Goal: Transaction & Acquisition: Purchase product/service

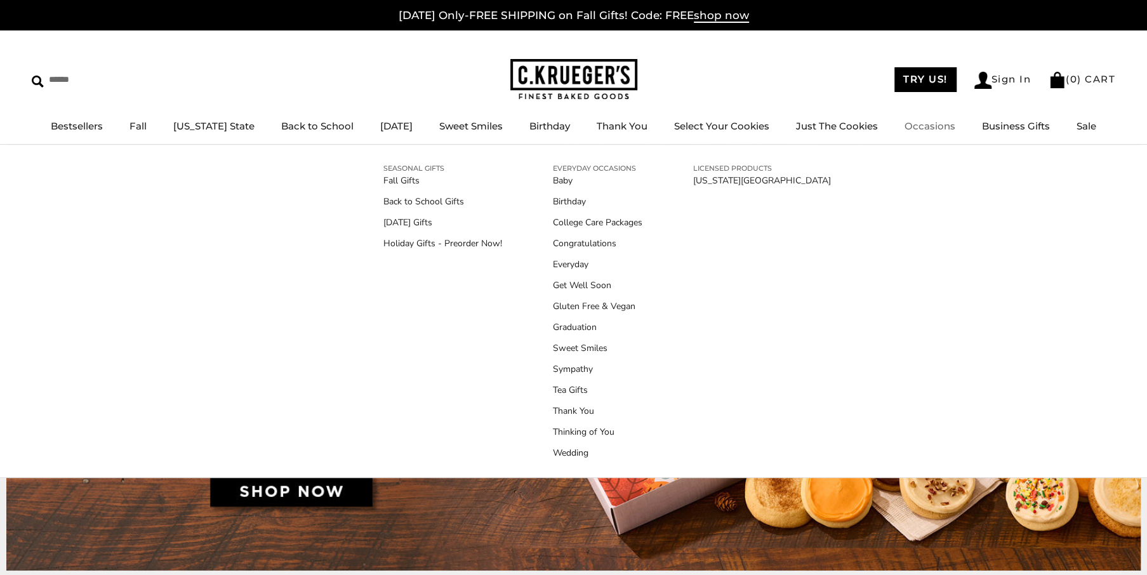
click at [916, 131] on link "Occasions" at bounding box center [929, 126] width 51 height 12
click at [573, 409] on link "Thank You" at bounding box center [597, 410] width 89 height 13
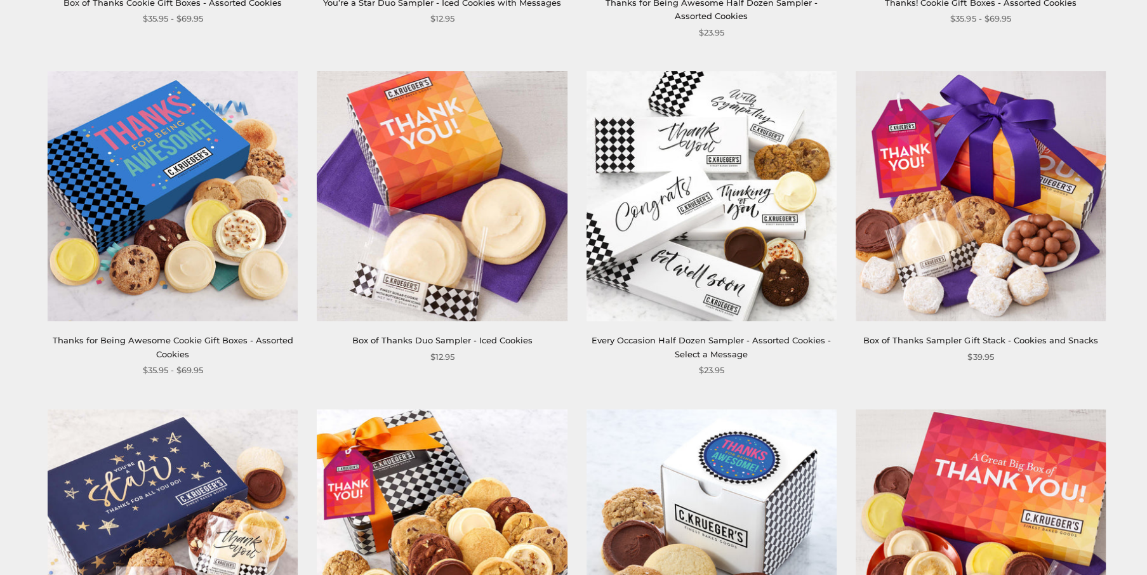
scroll to position [508, 0]
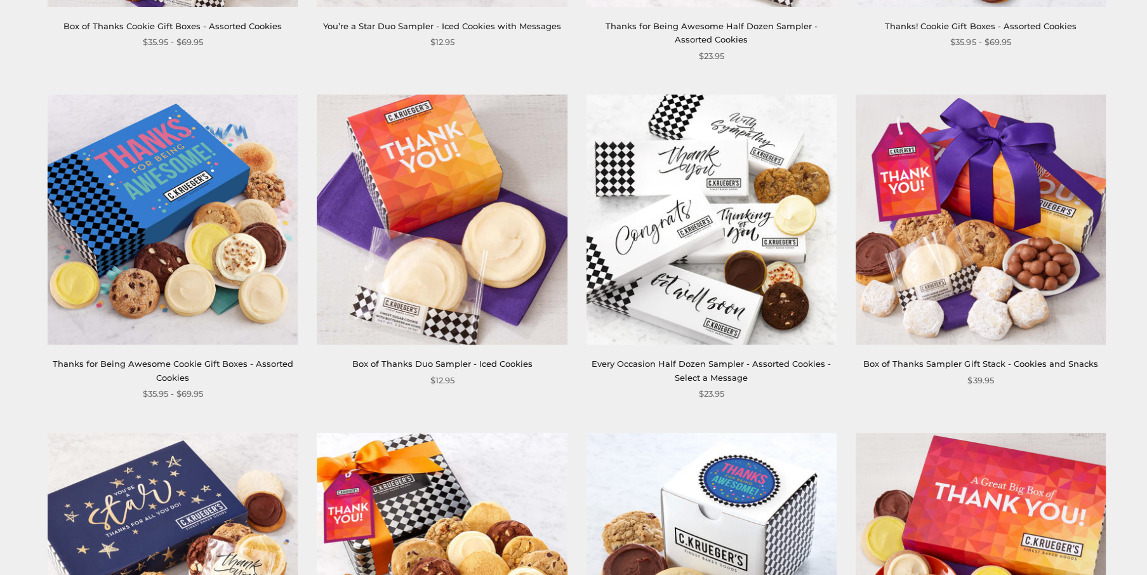
click at [940, 360] on link "Box of Thanks Sampler Gift Stack - Cookies and Snacks" at bounding box center [980, 364] width 234 height 10
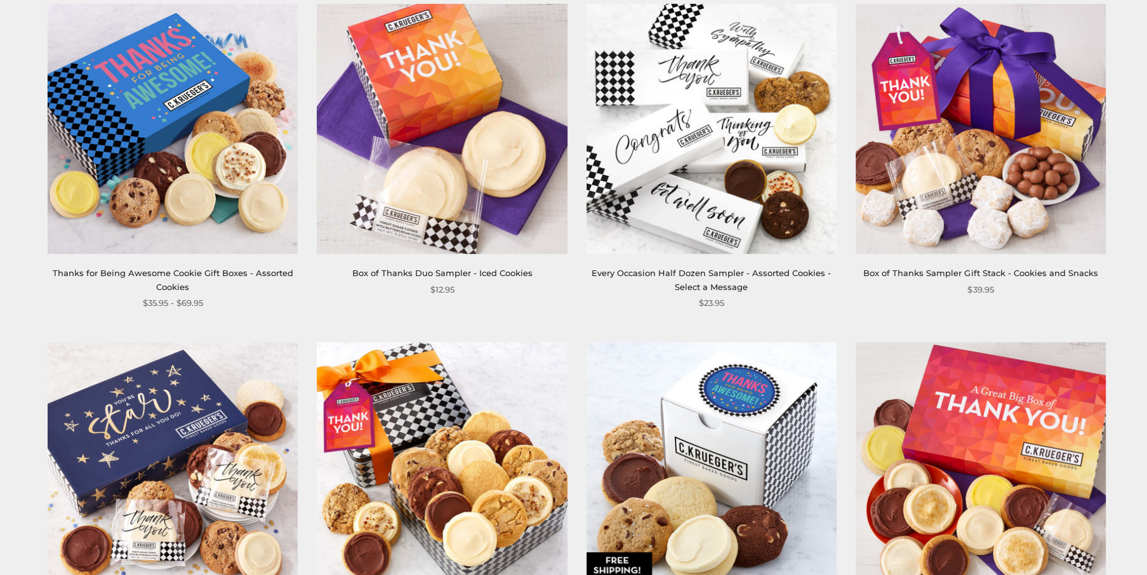
scroll to position [635, 0]
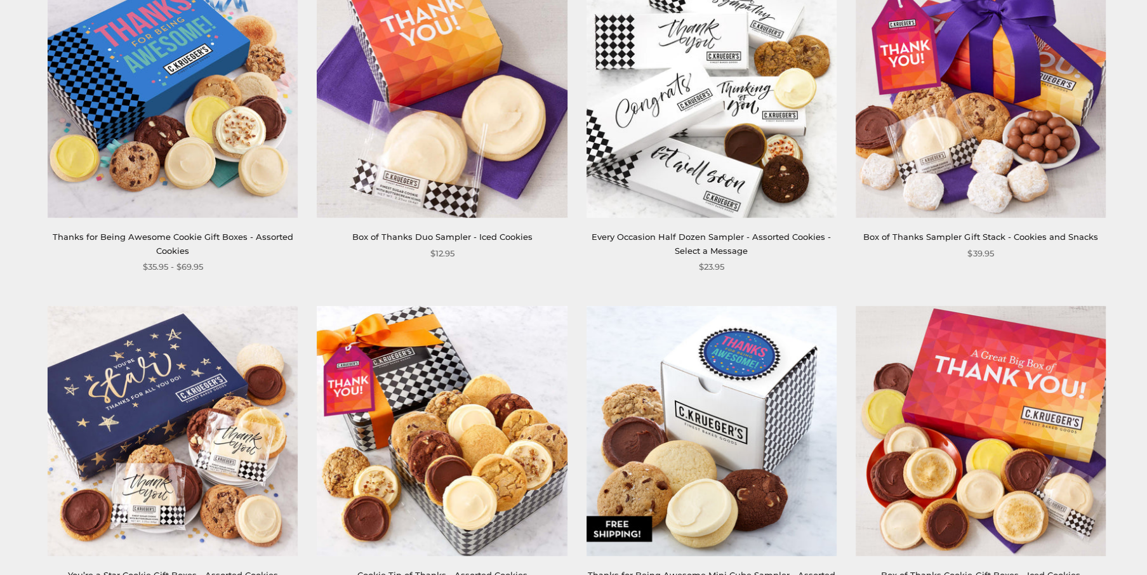
click at [227, 232] on link "Thanks for Being Awesome Cookie Gift Boxes - Assorted Cookies" at bounding box center [173, 243] width 241 height 23
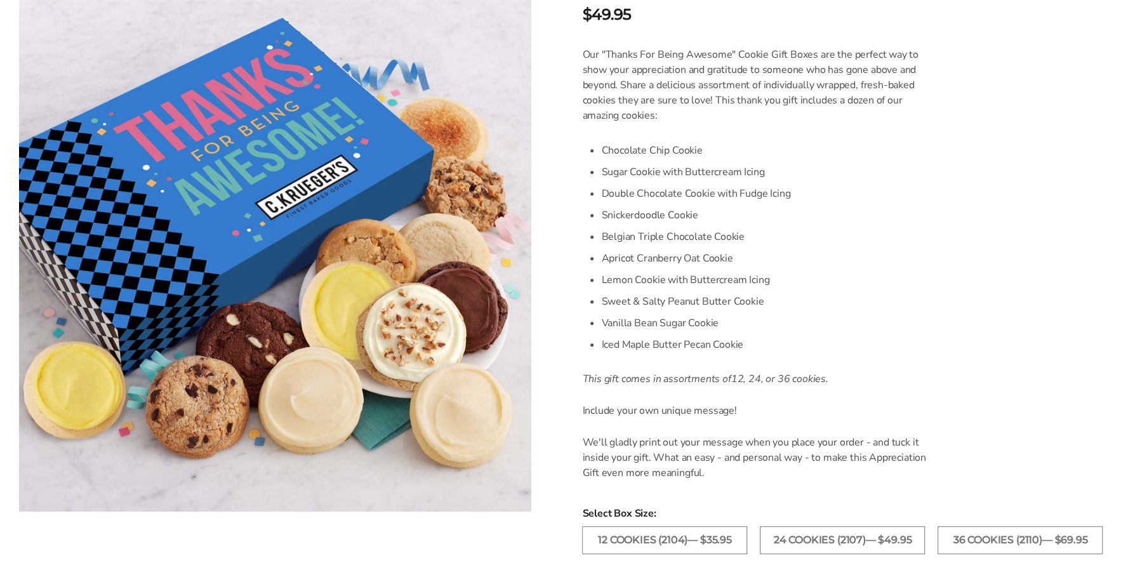
scroll to position [381, 0]
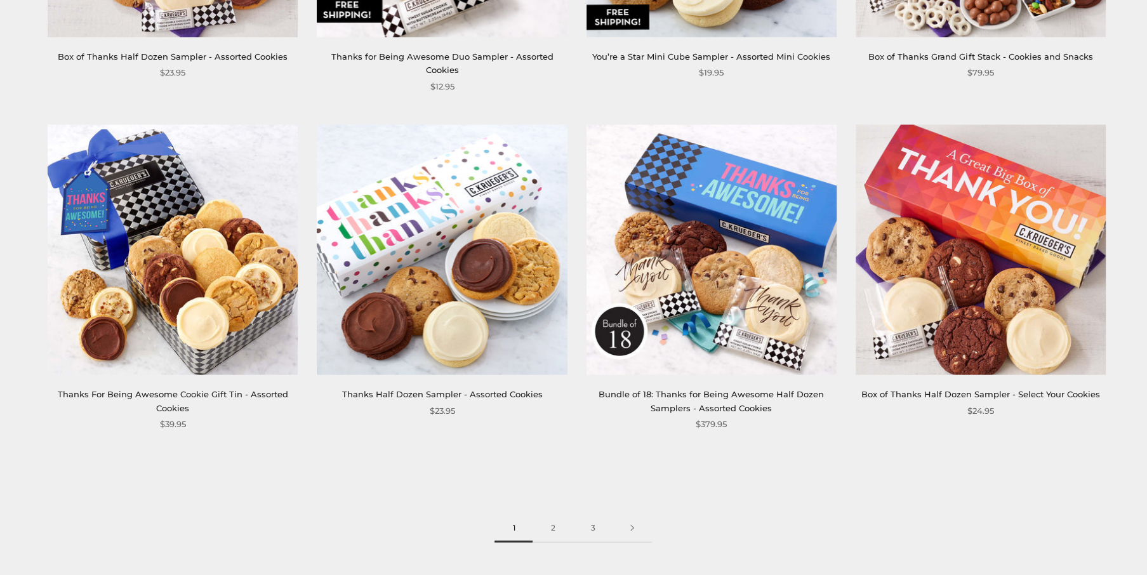
scroll to position [1841, 0]
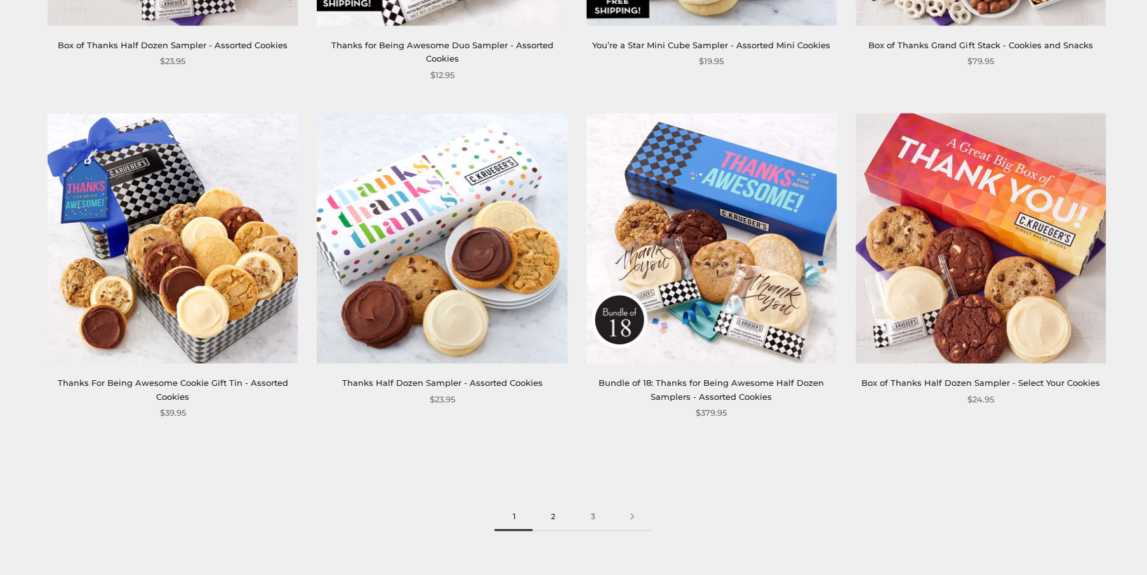
click at [553, 519] on link "2" at bounding box center [553, 517] width 40 height 29
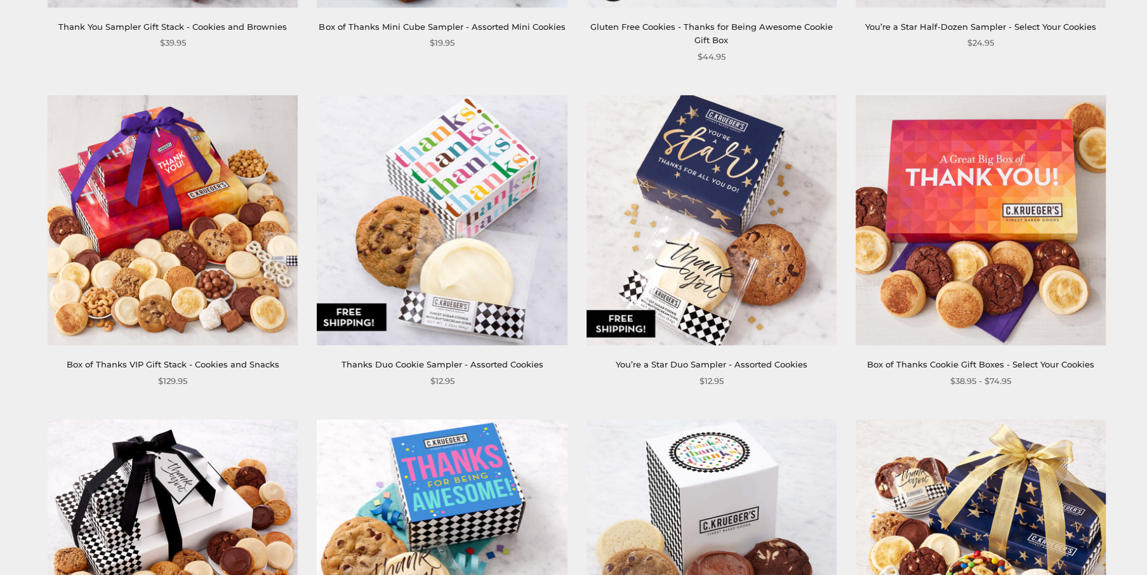
scroll to position [508, 0]
click at [951, 359] on link "Box of Thanks Cookie Gift Boxes - Select Your Cookies" at bounding box center [980, 364] width 227 height 10
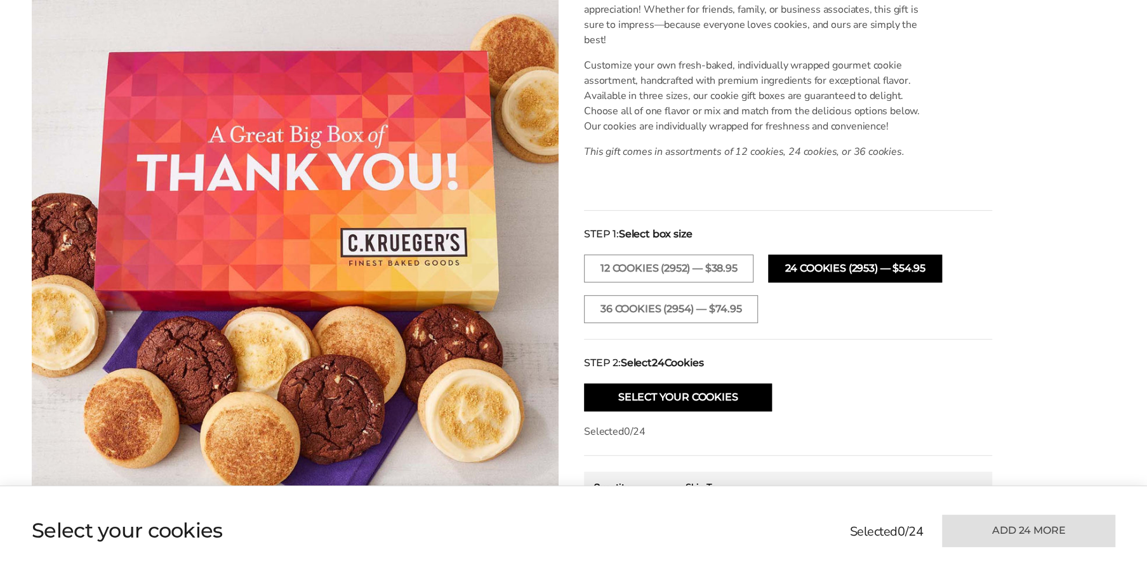
scroll to position [444, 0]
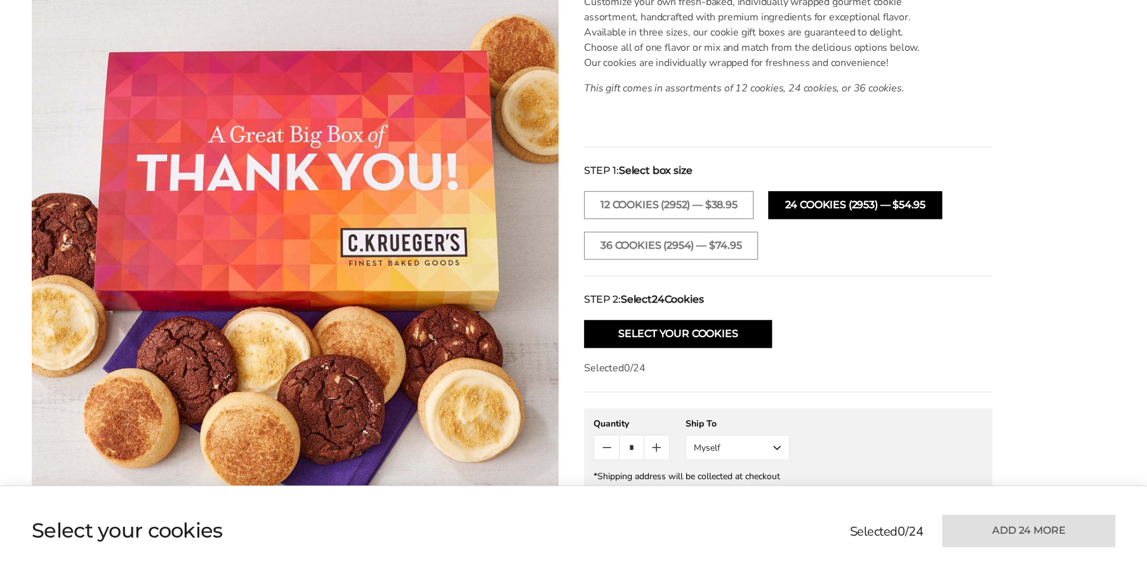
click at [795, 209] on button "24 COOKIES (2953) — $54.95" at bounding box center [854, 205] width 173 height 28
click at [698, 336] on button "Select Your Cookies" at bounding box center [678, 334] width 188 height 28
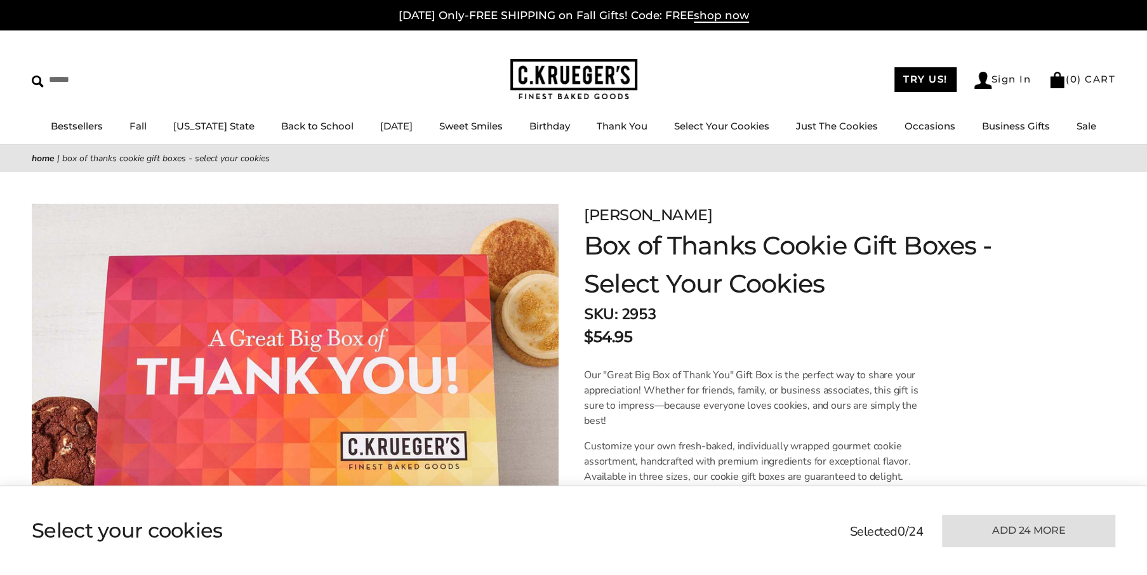
scroll to position [0, 0]
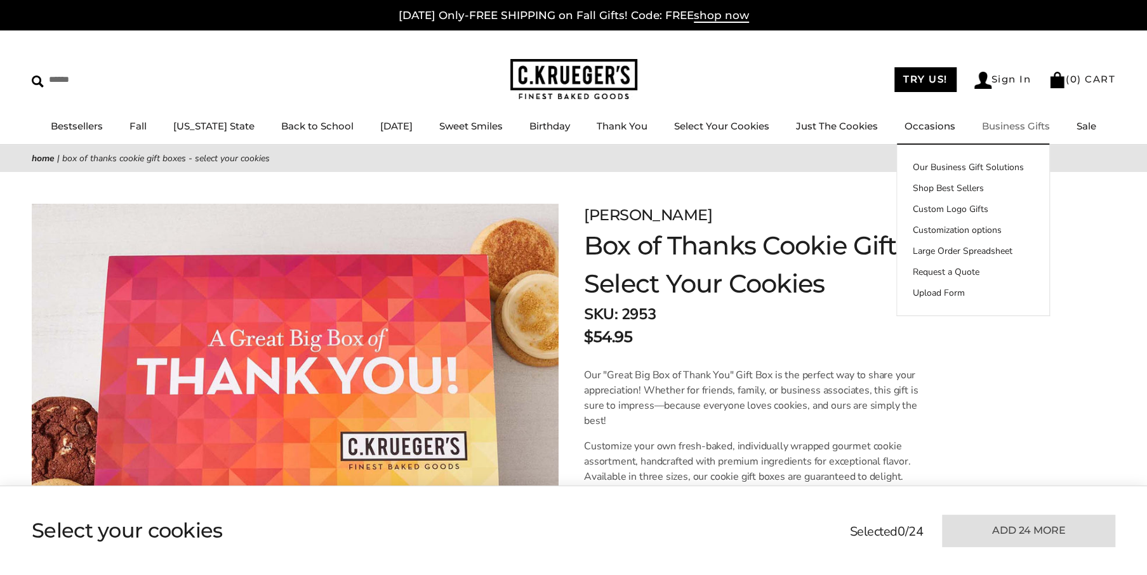
click at [982, 129] on link "Business Gifts" at bounding box center [1016, 126] width 68 height 12
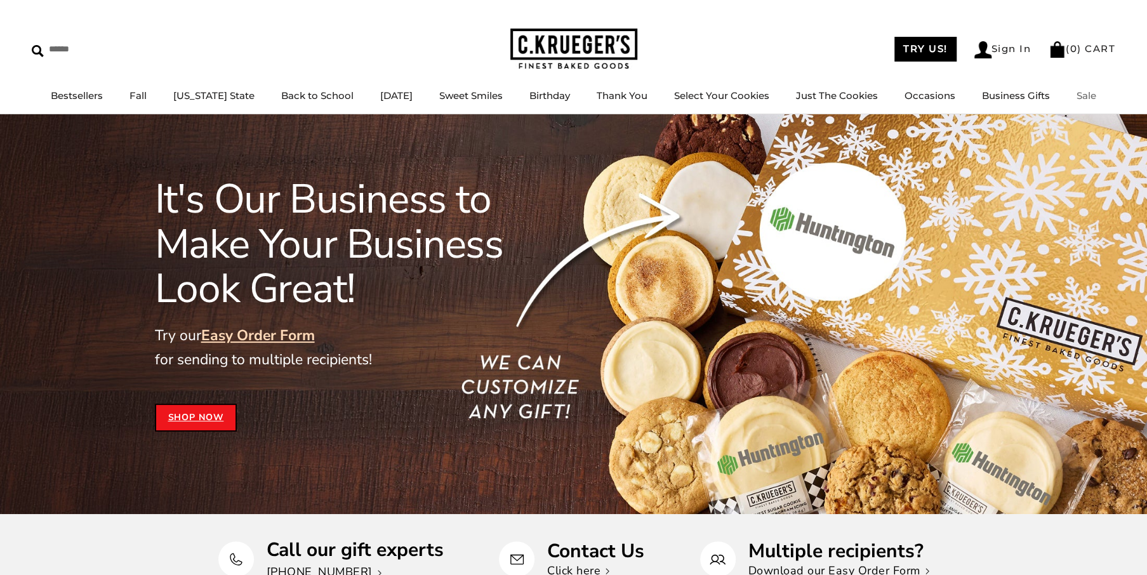
click at [1076, 96] on link "Sale" at bounding box center [1086, 95] width 20 height 12
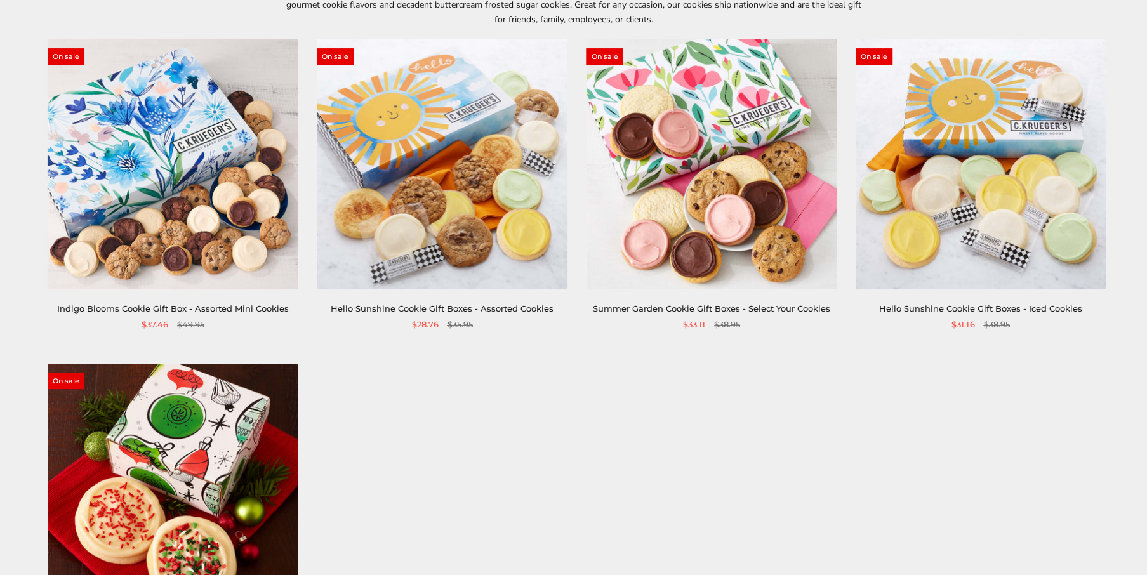
scroll to position [190, 0]
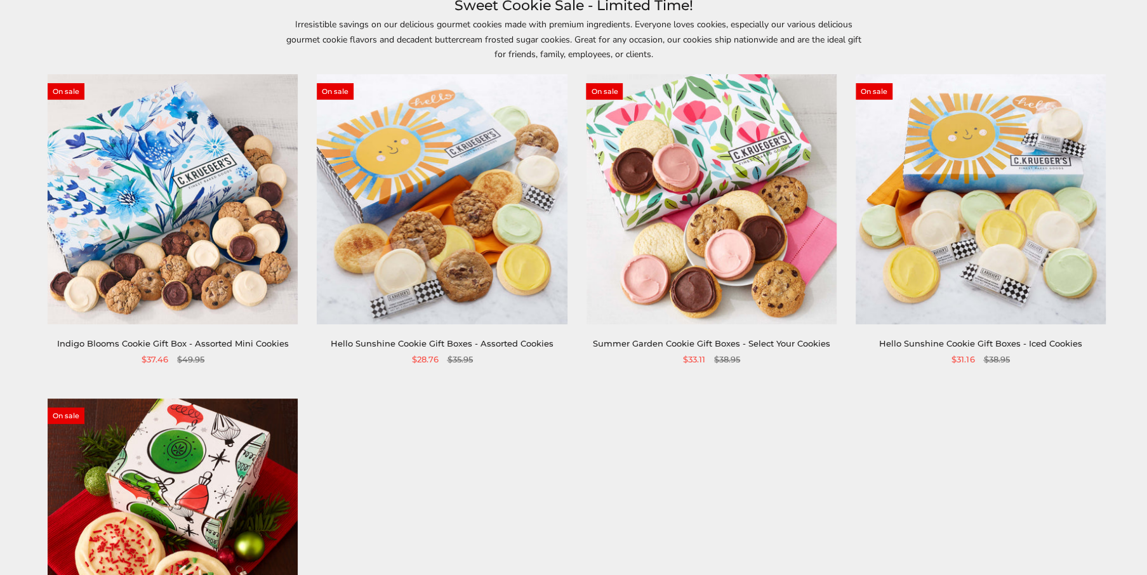
click at [1010, 282] on img at bounding box center [981, 199] width 250 height 250
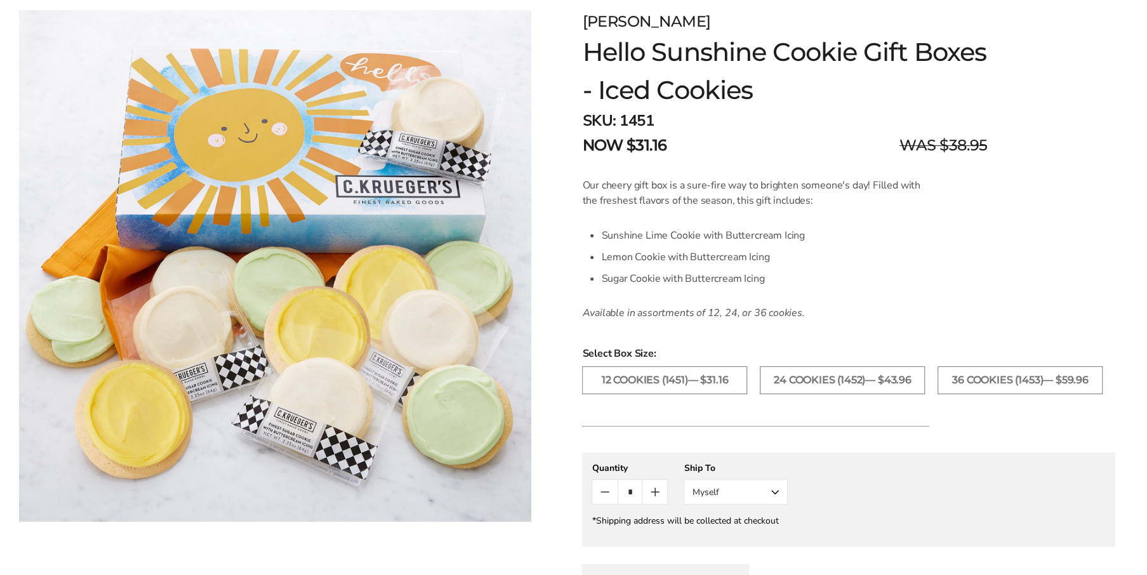
scroll to position [254, 0]
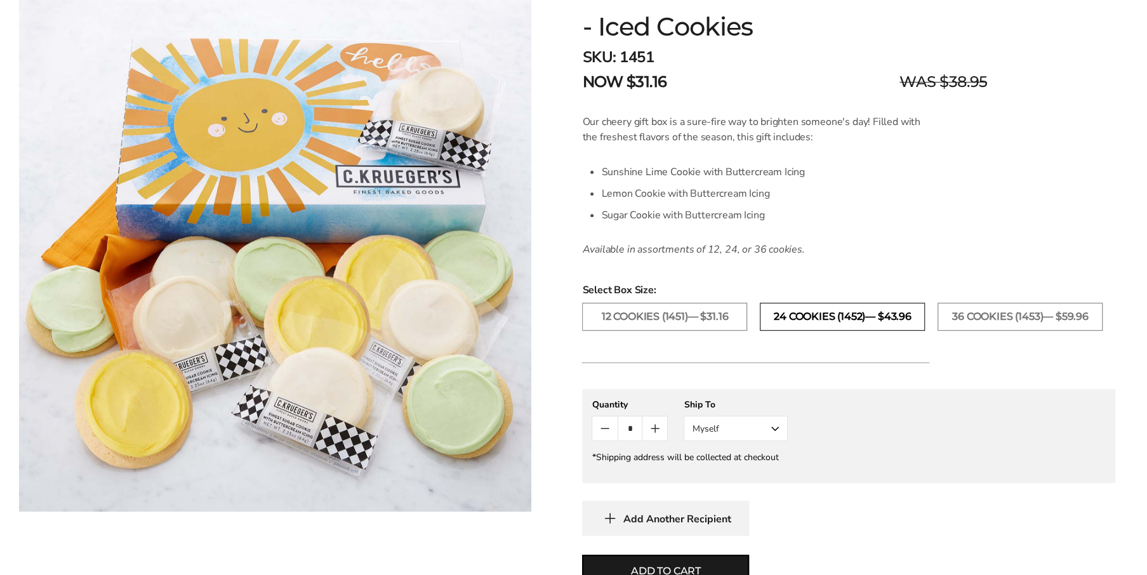
click at [850, 321] on label "24 Cookies (1452)— $43.96" at bounding box center [842, 317] width 165 height 28
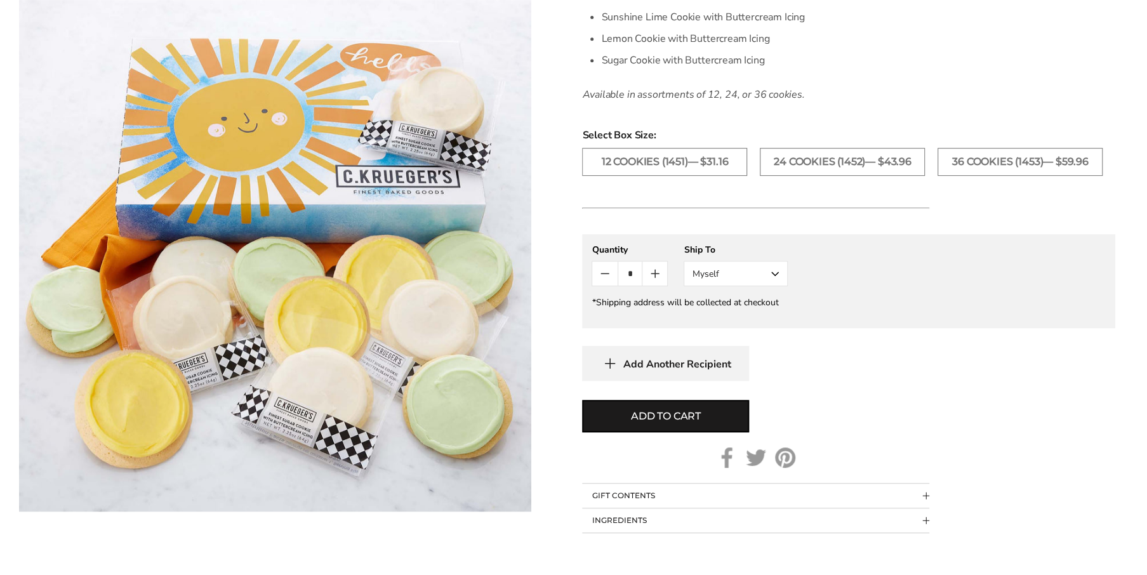
scroll to position [508, 0]
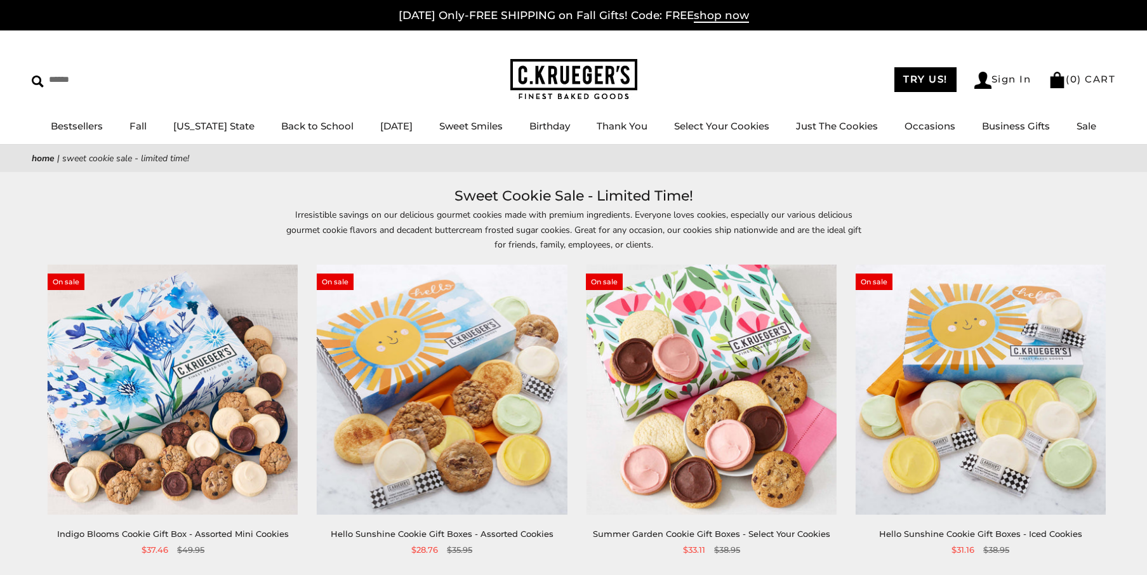
scroll to position [190, 0]
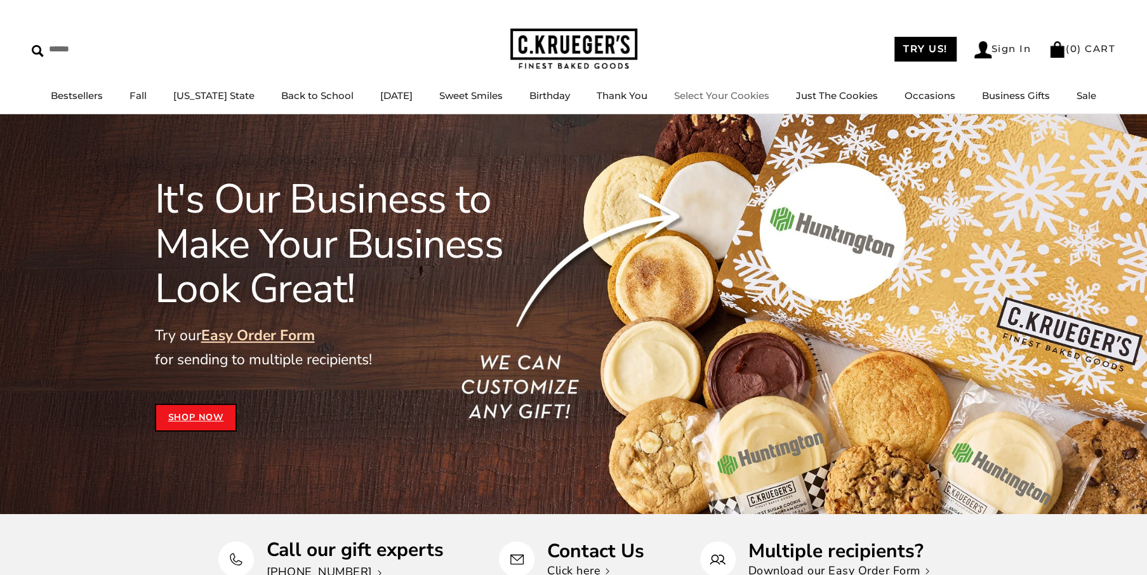
click at [693, 102] on li "Select Your Cookies" at bounding box center [721, 96] width 95 height 16
click at [696, 96] on link "Select Your Cookies" at bounding box center [721, 95] width 95 height 12
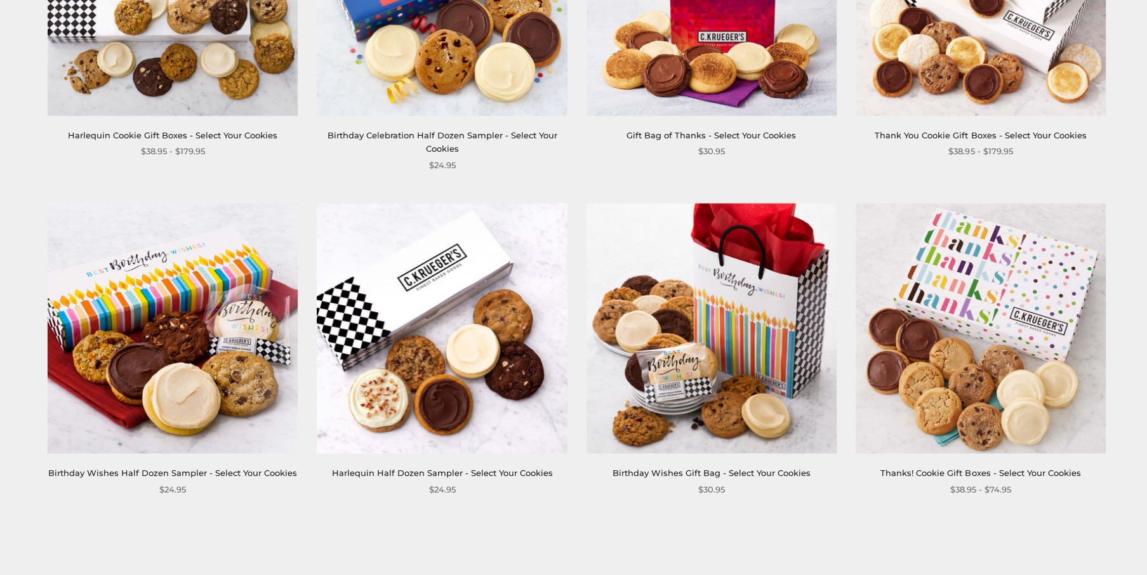
scroll to position [1777, 0]
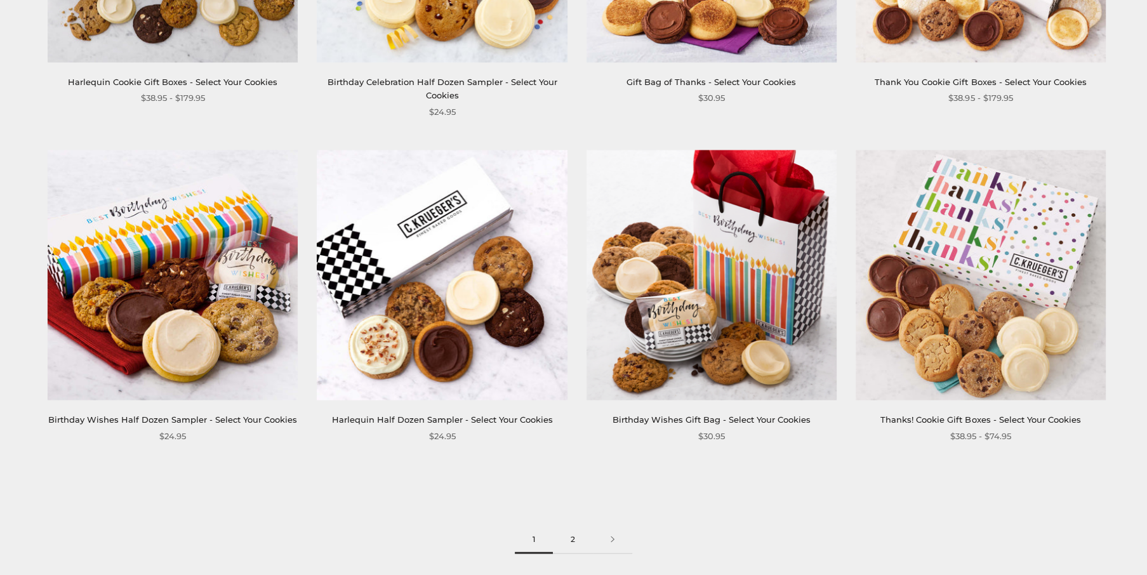
click at [569, 541] on link "2" at bounding box center [573, 540] width 40 height 29
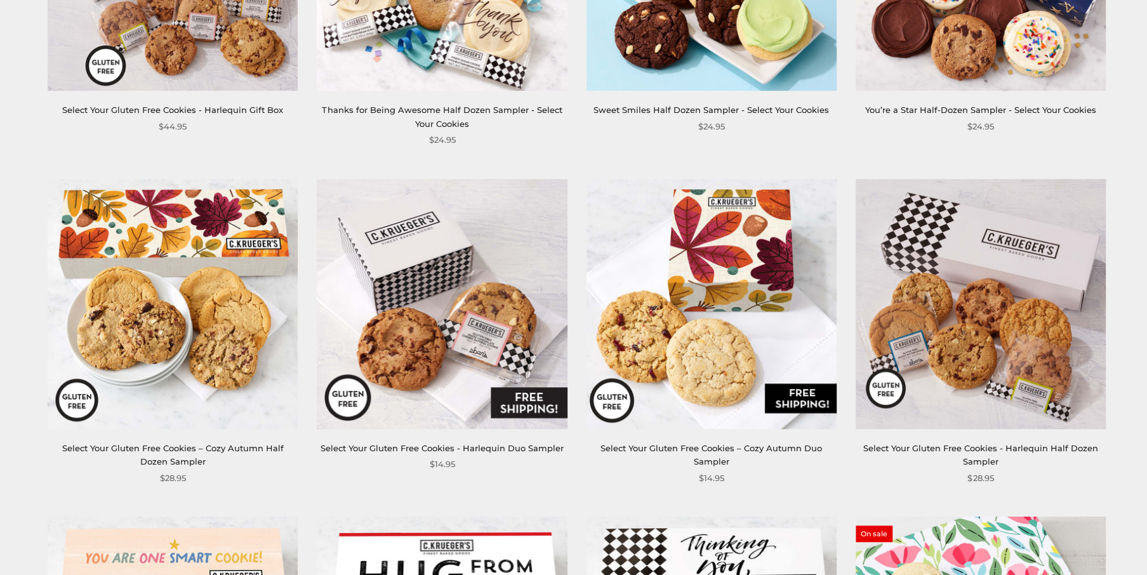
scroll to position [444, 0]
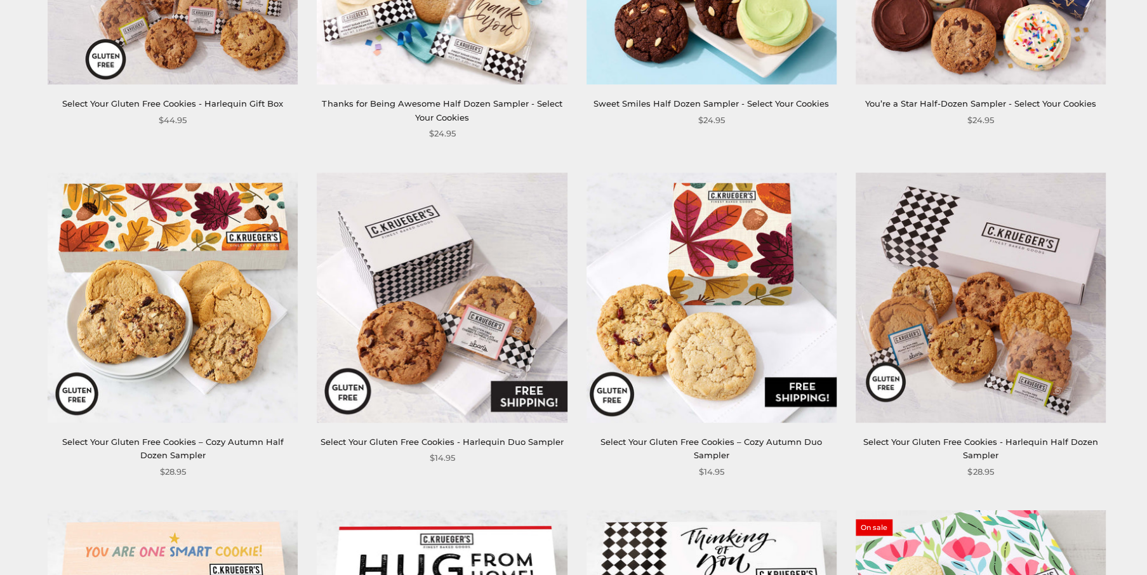
click at [187, 387] on img at bounding box center [173, 298] width 250 height 250
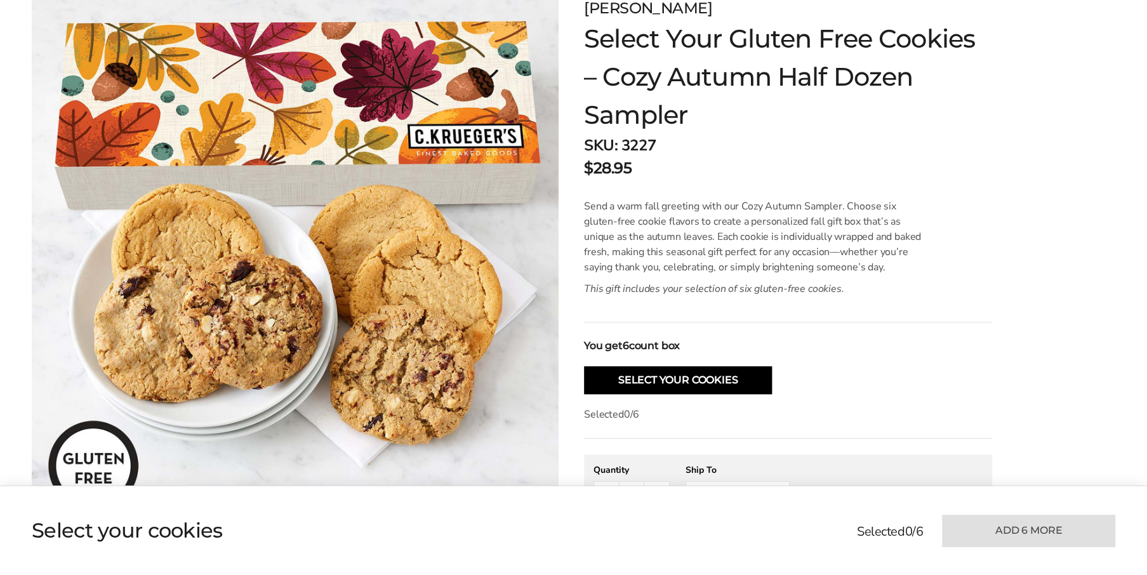
scroll to position [317, 0]
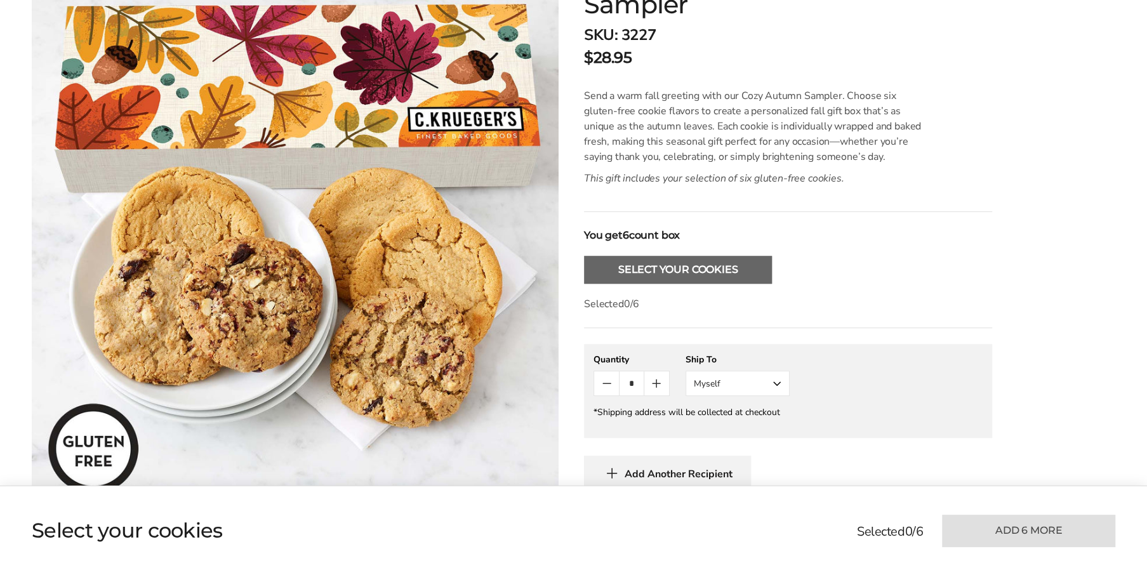
click at [651, 273] on button "Select Your Cookies" at bounding box center [678, 270] width 188 height 28
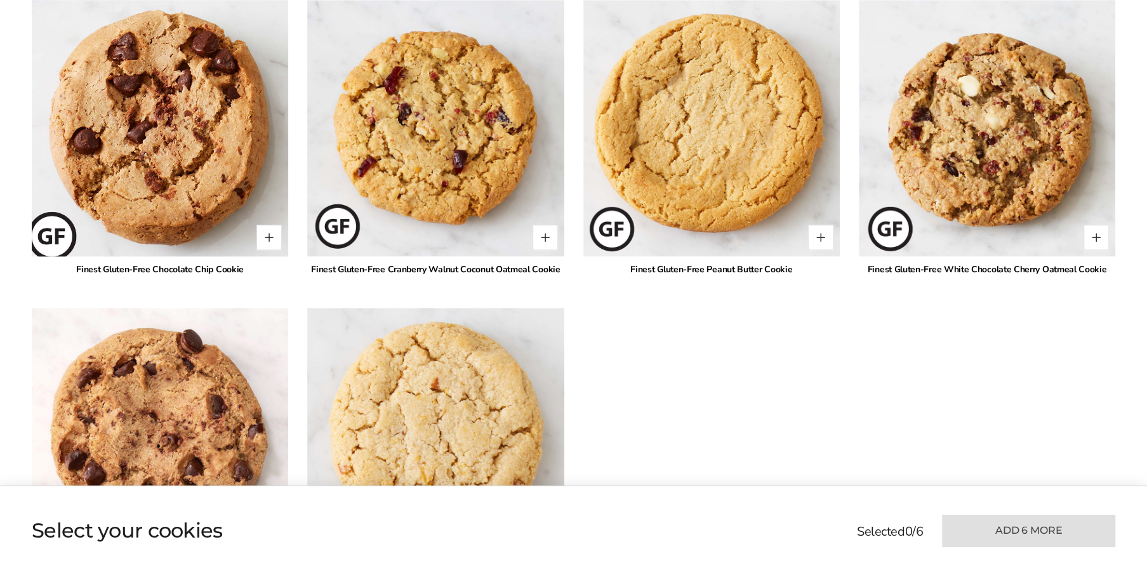
scroll to position [833, 0]
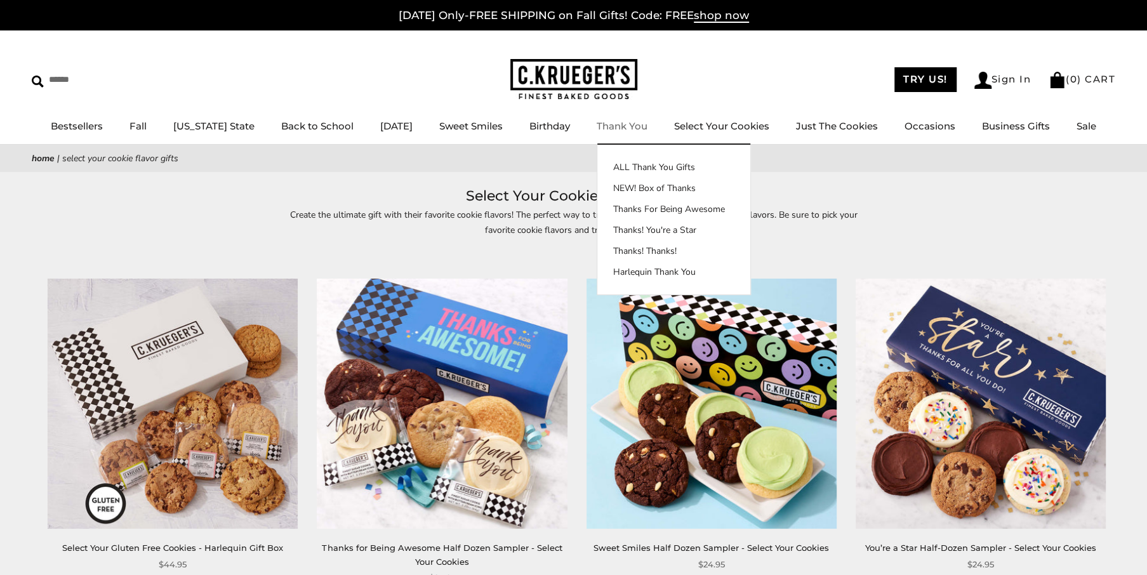
click at [621, 127] on link "Thank You" at bounding box center [622, 126] width 51 height 12
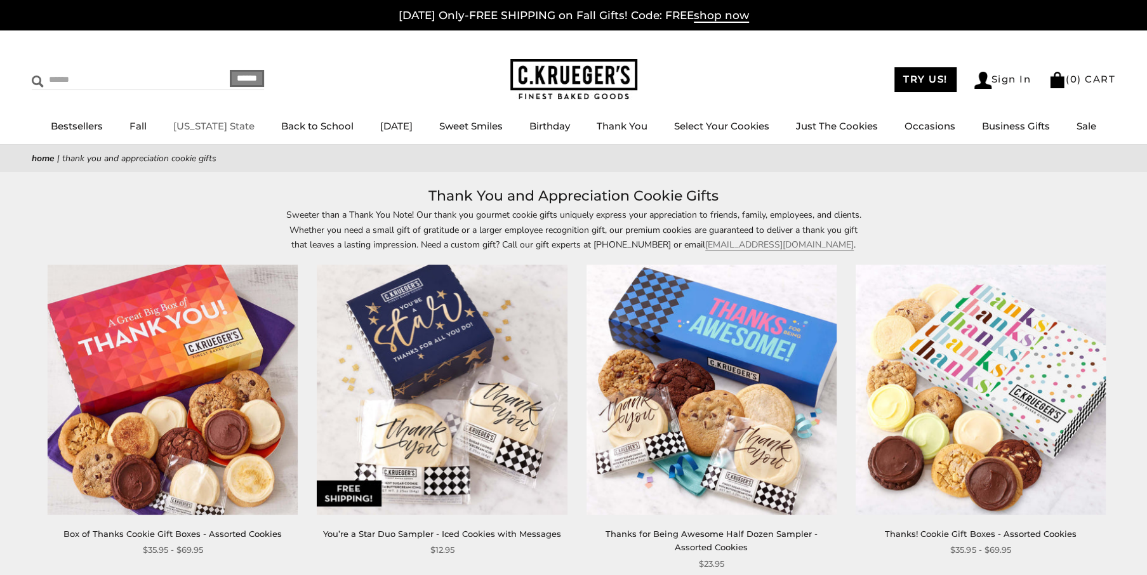
click at [48, 75] on input "Search" at bounding box center [107, 80] width 151 height 20
type input "*****"
click at [230, 70] on input "******" at bounding box center [247, 78] width 34 height 17
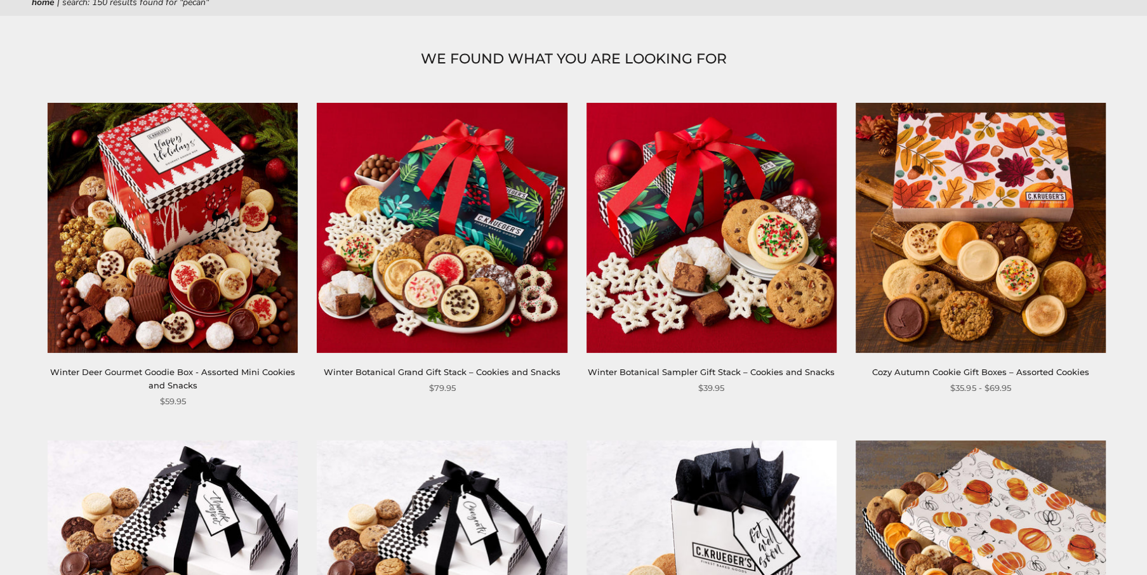
scroll to position [254, 0]
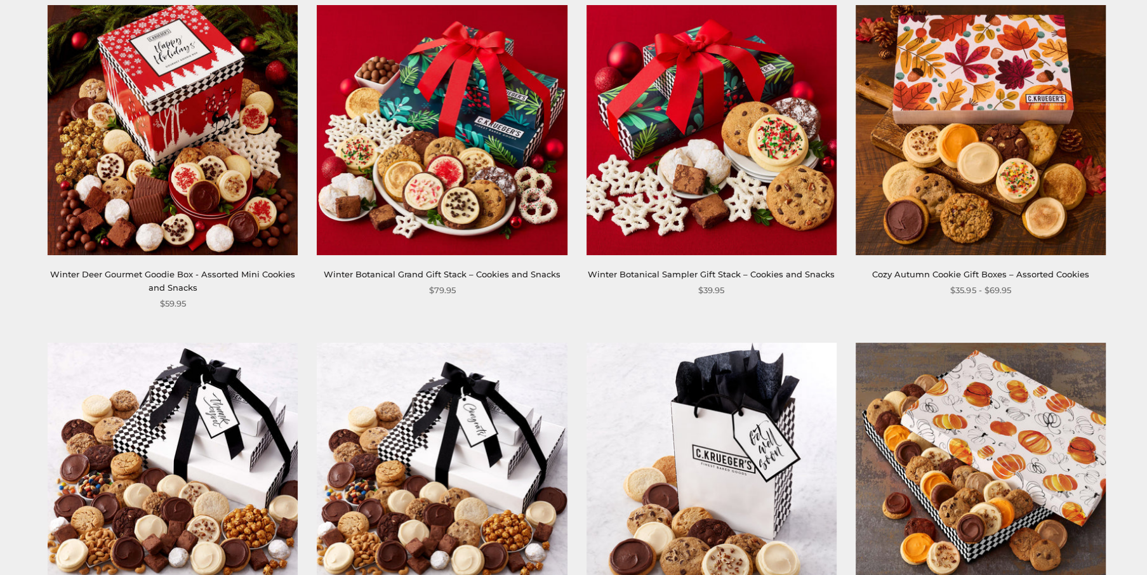
click at [222, 246] on img at bounding box center [173, 129] width 250 height 250
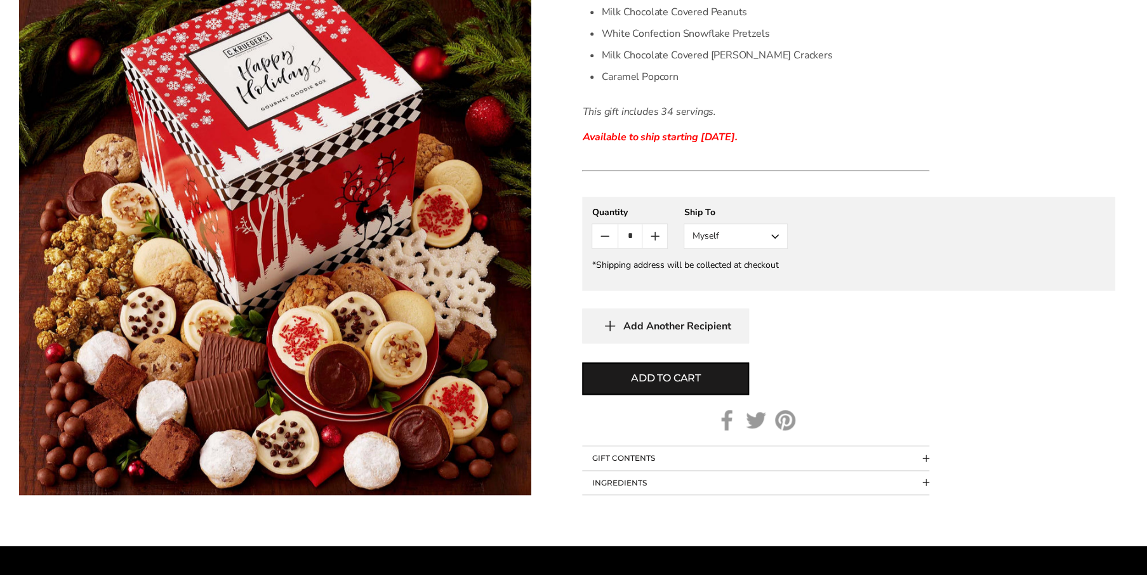
scroll to position [444, 0]
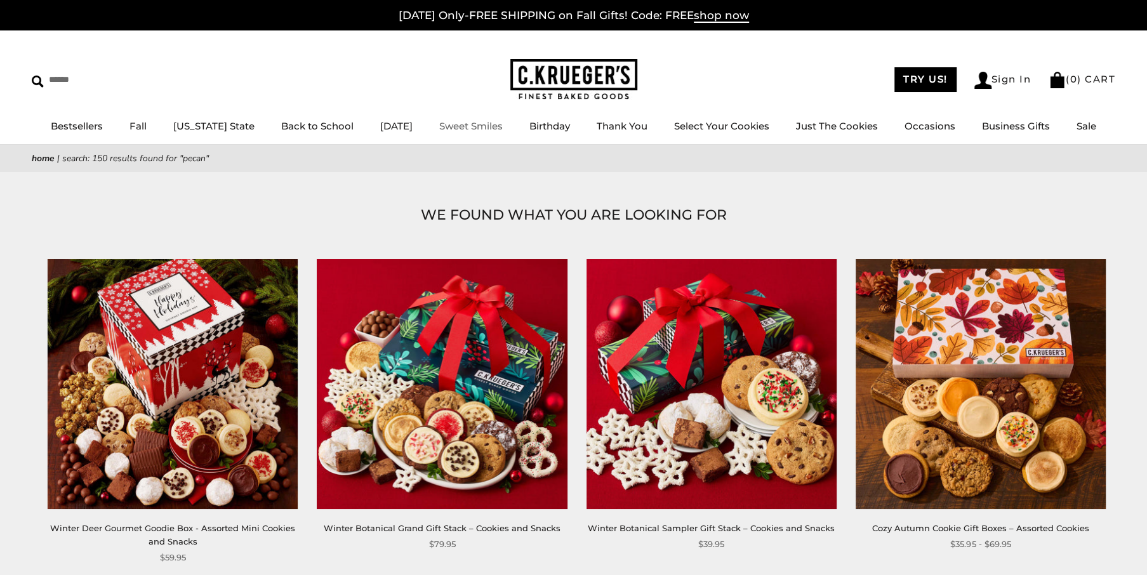
click at [474, 129] on link "Sweet Smiles" at bounding box center [470, 126] width 63 height 12
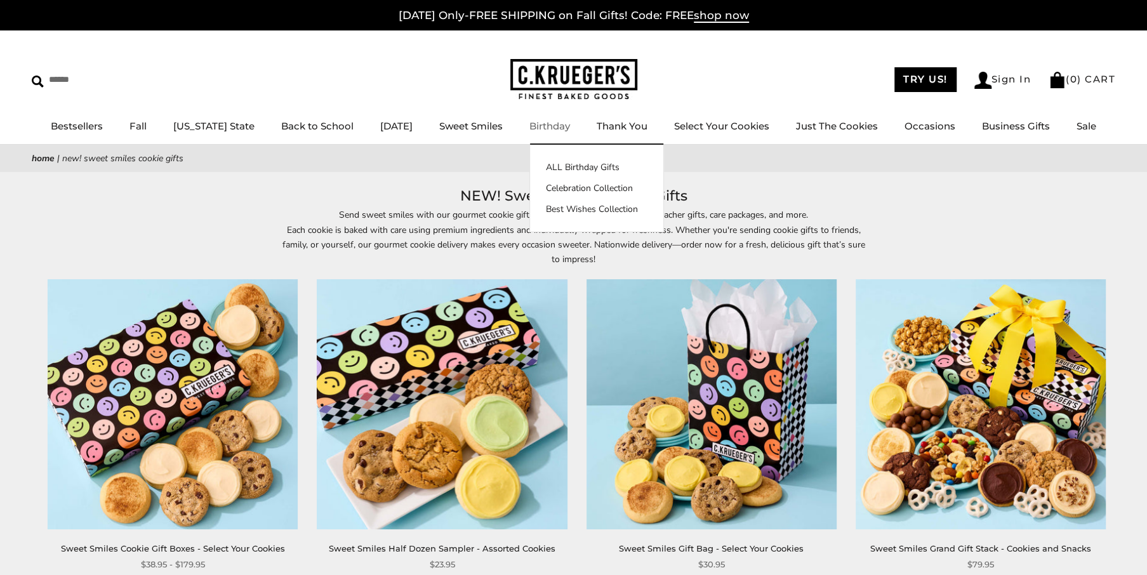
click at [543, 129] on link "Birthday" at bounding box center [549, 126] width 41 height 12
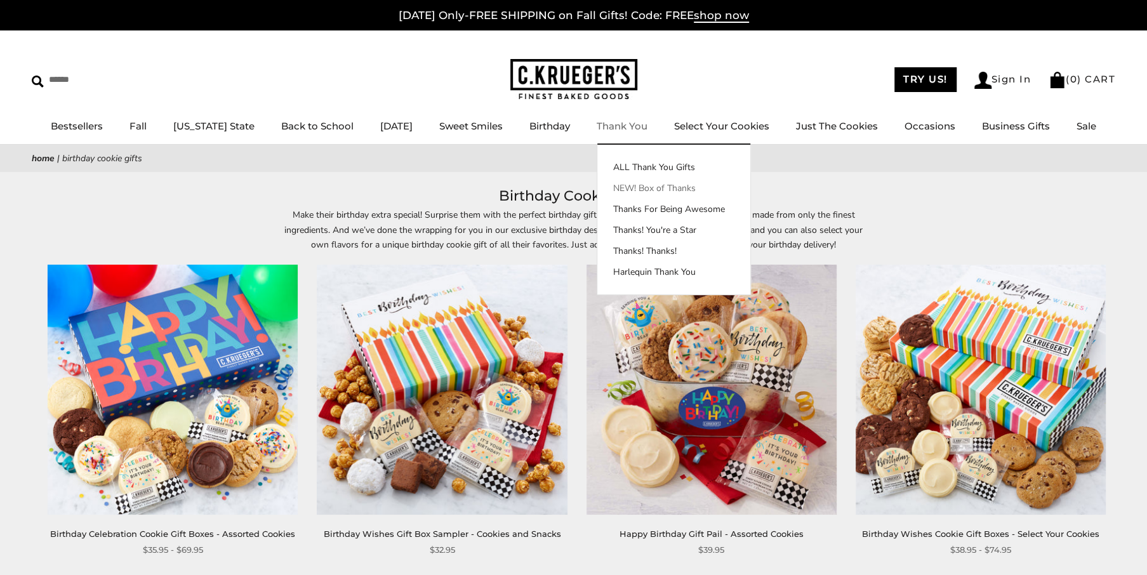
click at [649, 191] on link "NEW! Box of Thanks" at bounding box center [673, 188] width 153 height 13
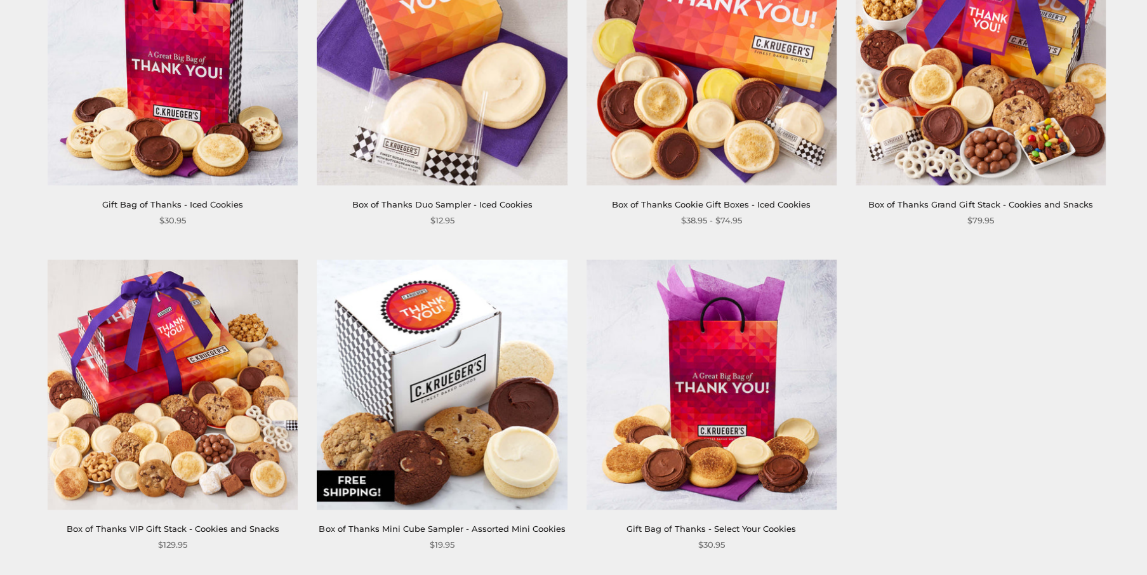
scroll to position [1016, 0]
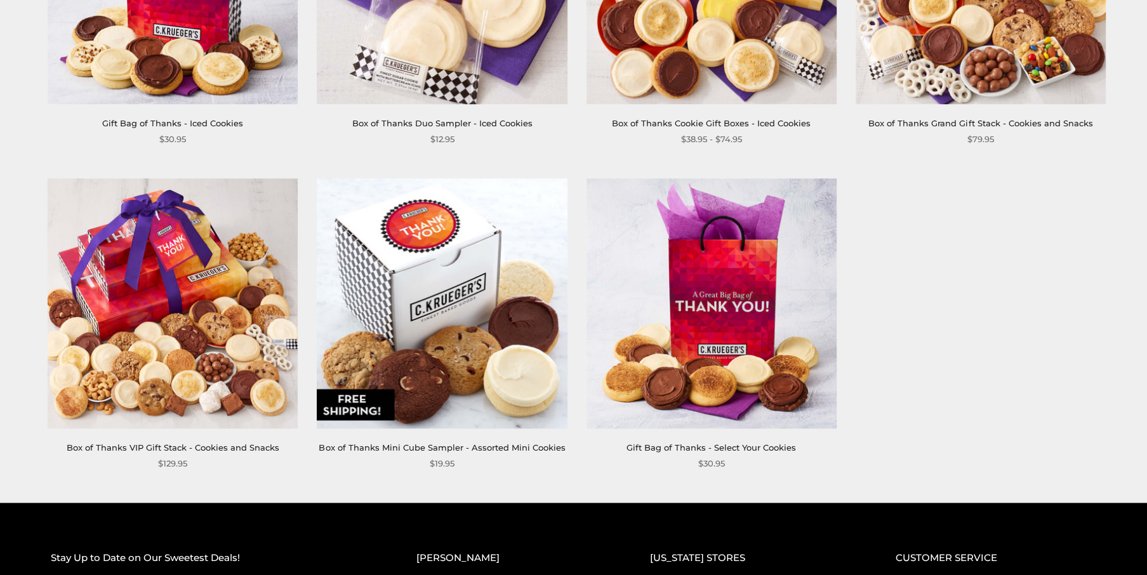
click at [176, 380] on img at bounding box center [173, 303] width 250 height 250
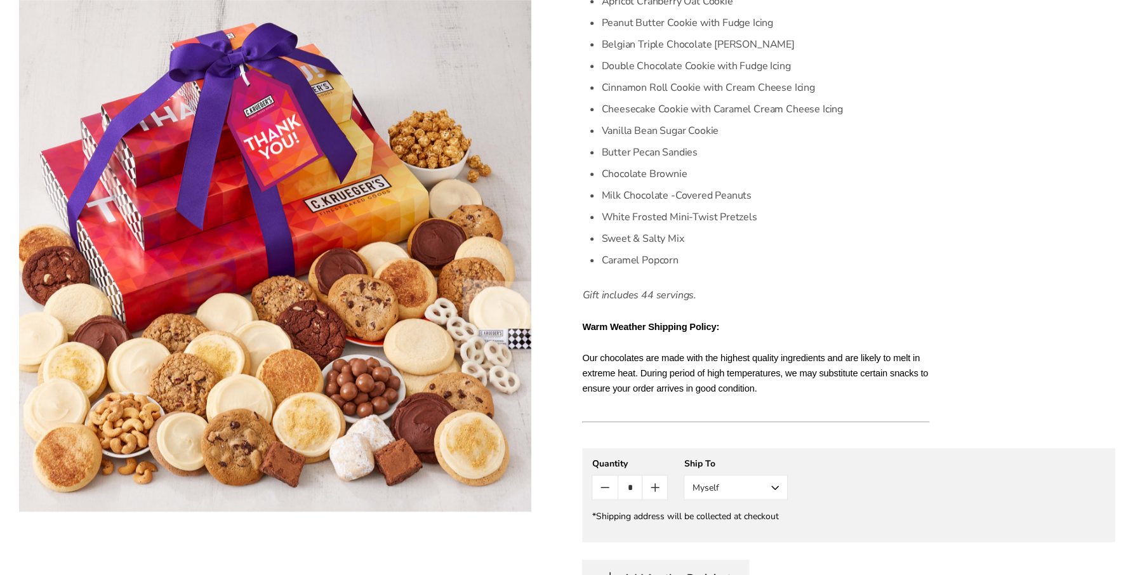
scroll to position [698, 0]
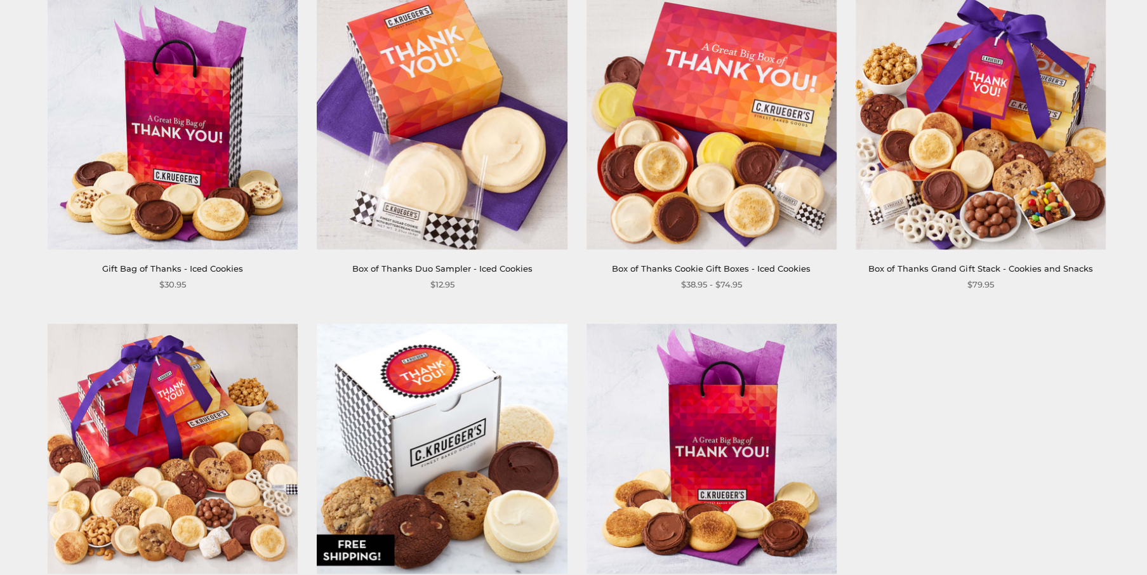
scroll to position [825, 0]
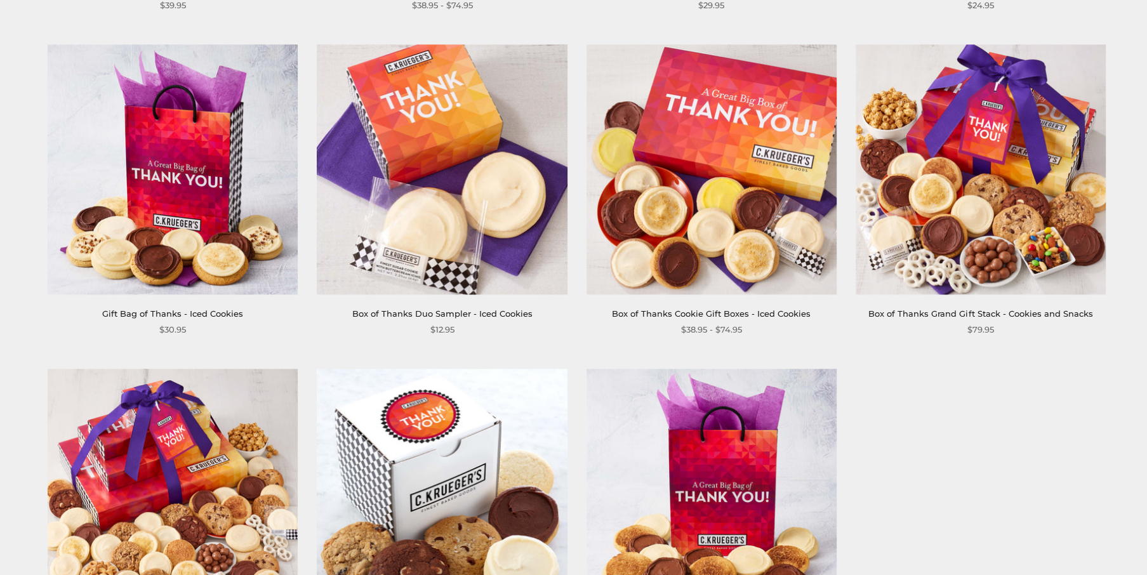
click at [955, 232] on img at bounding box center [981, 169] width 250 height 250
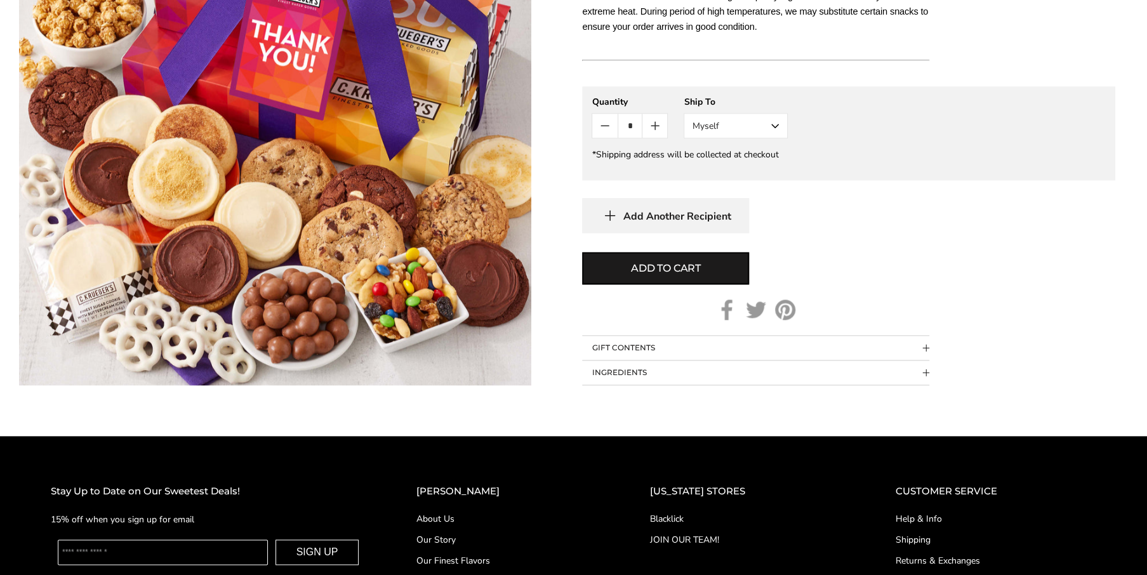
scroll to position [889, 0]
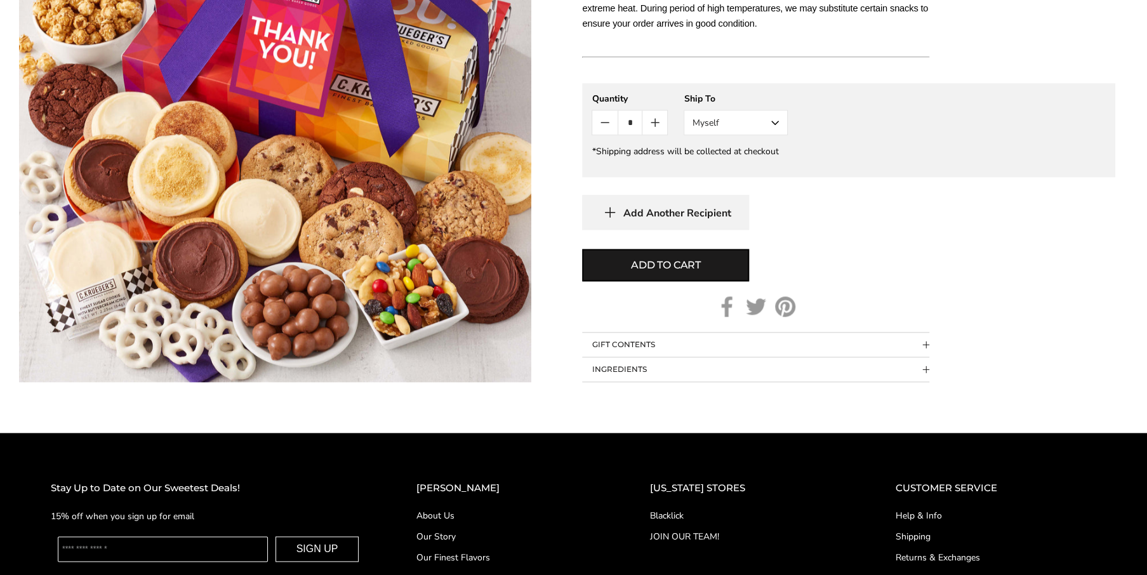
click at [924, 372] on span "Collapsible block button" at bounding box center [925, 369] width 7 height 7
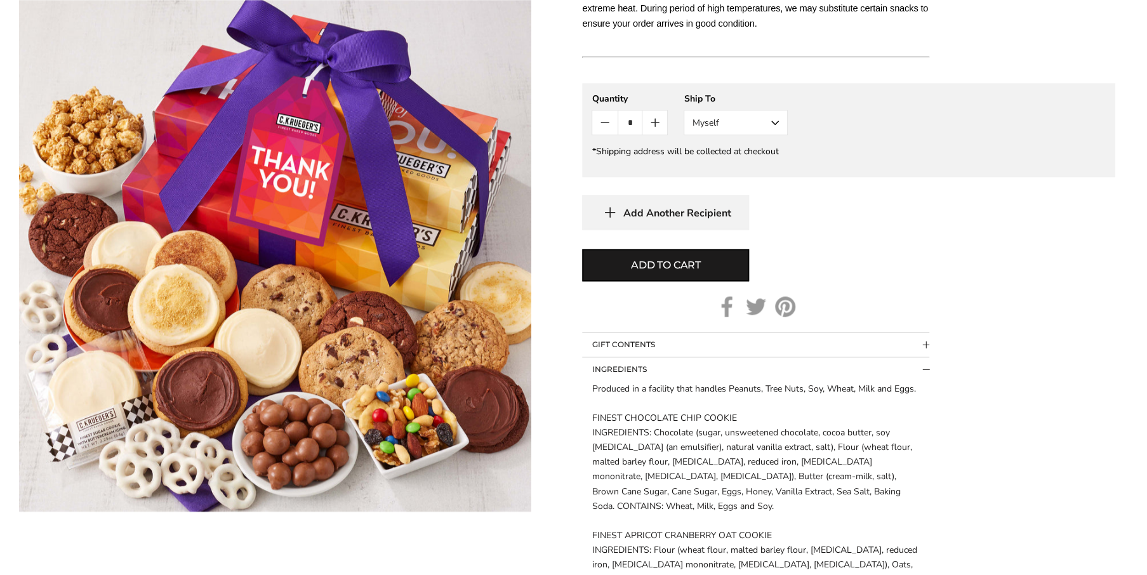
click at [925, 347] on span "Collapsible block button" at bounding box center [925, 344] width 7 height 7
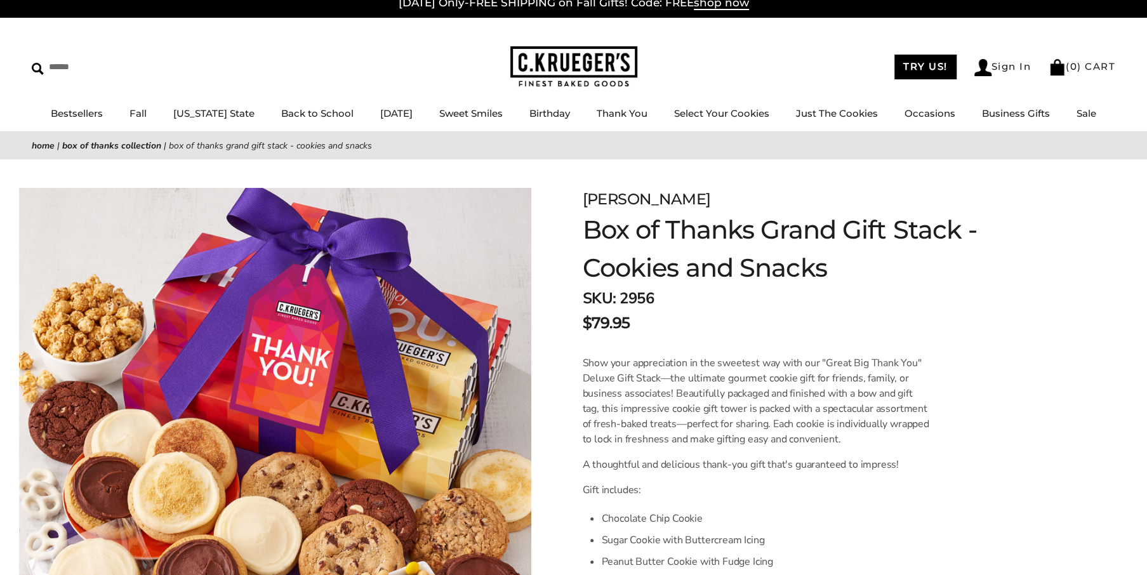
scroll to position [0, 0]
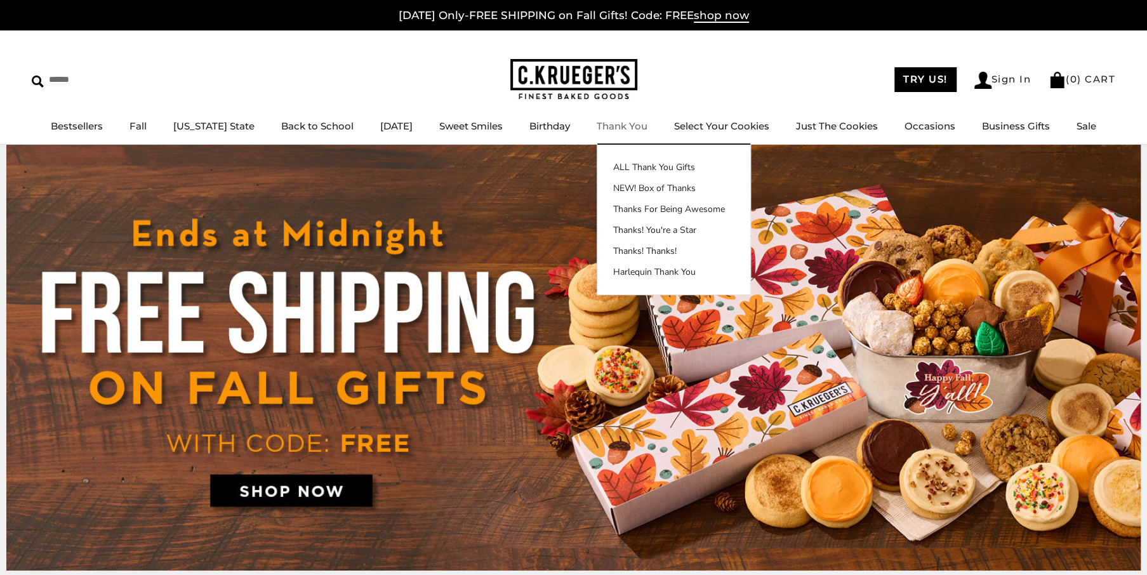
click at [622, 128] on link "Thank You" at bounding box center [622, 126] width 51 height 12
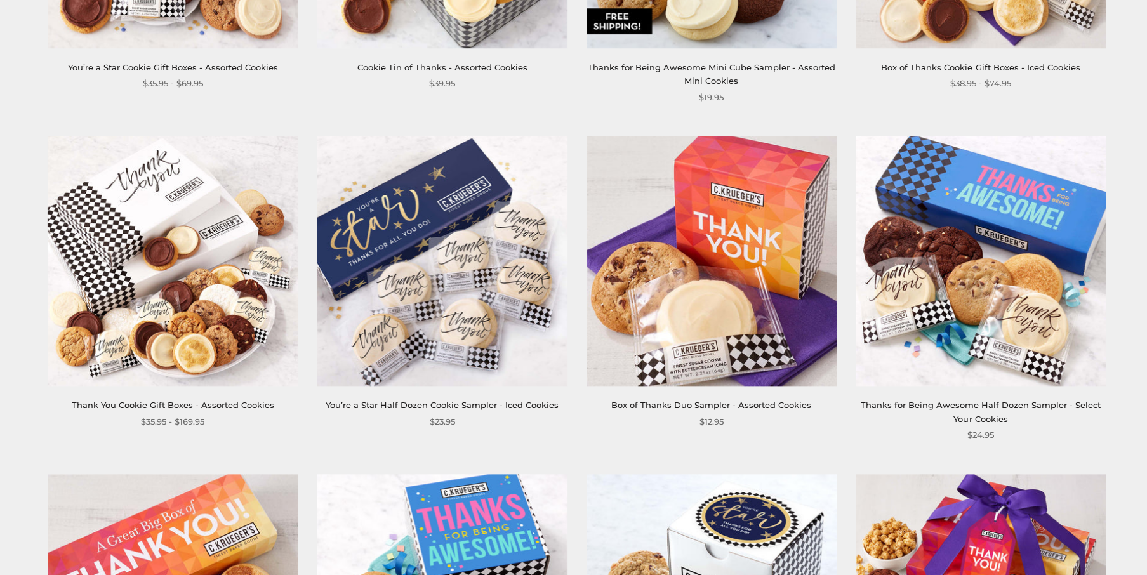
scroll to position [1079, 0]
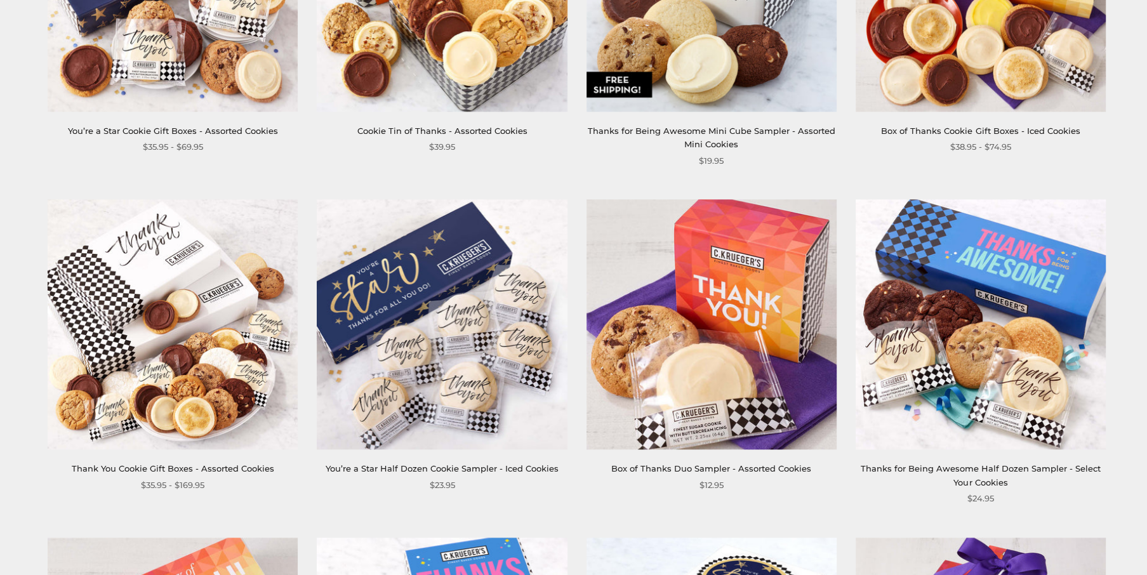
click at [995, 135] on link "Box of Thanks Cookie Gift Boxes - Iced Cookies" at bounding box center [980, 131] width 199 height 10
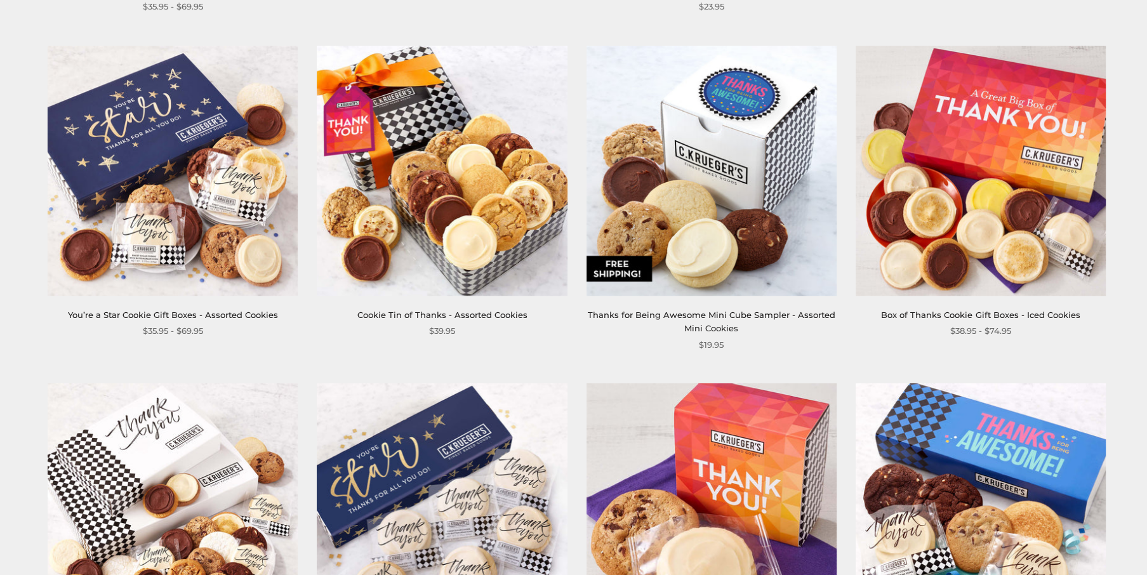
scroll to position [889, 0]
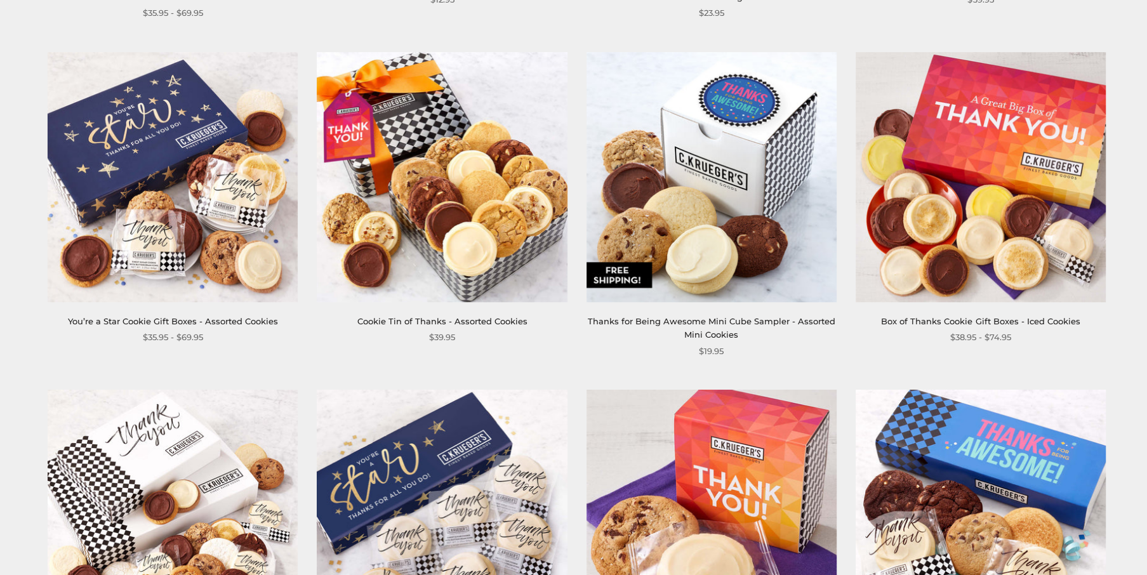
click at [673, 253] on img at bounding box center [711, 177] width 250 height 250
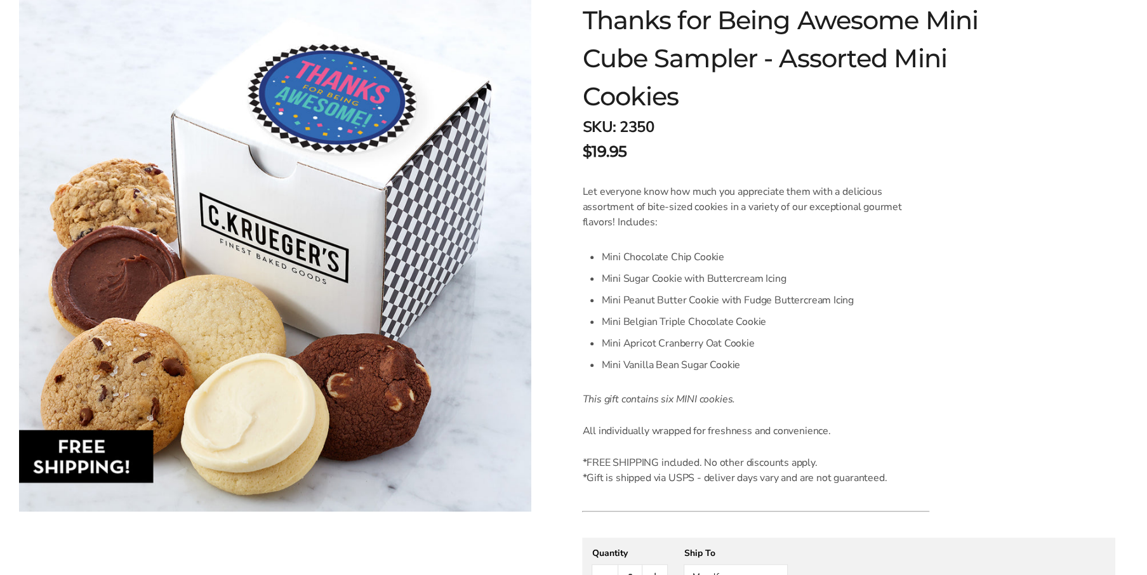
scroll to position [254, 0]
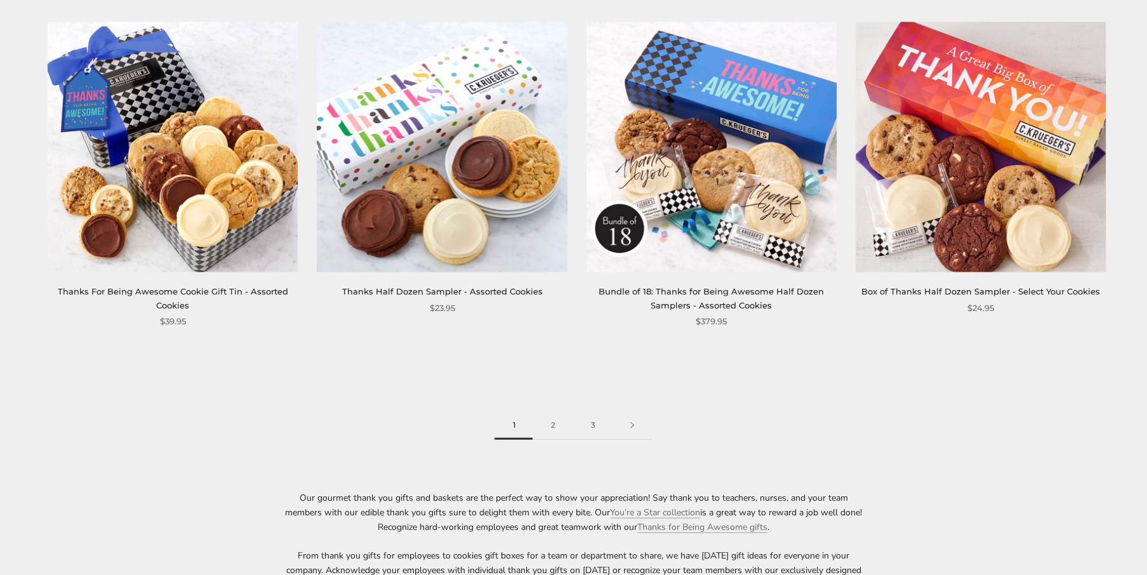
scroll to position [1968, 0]
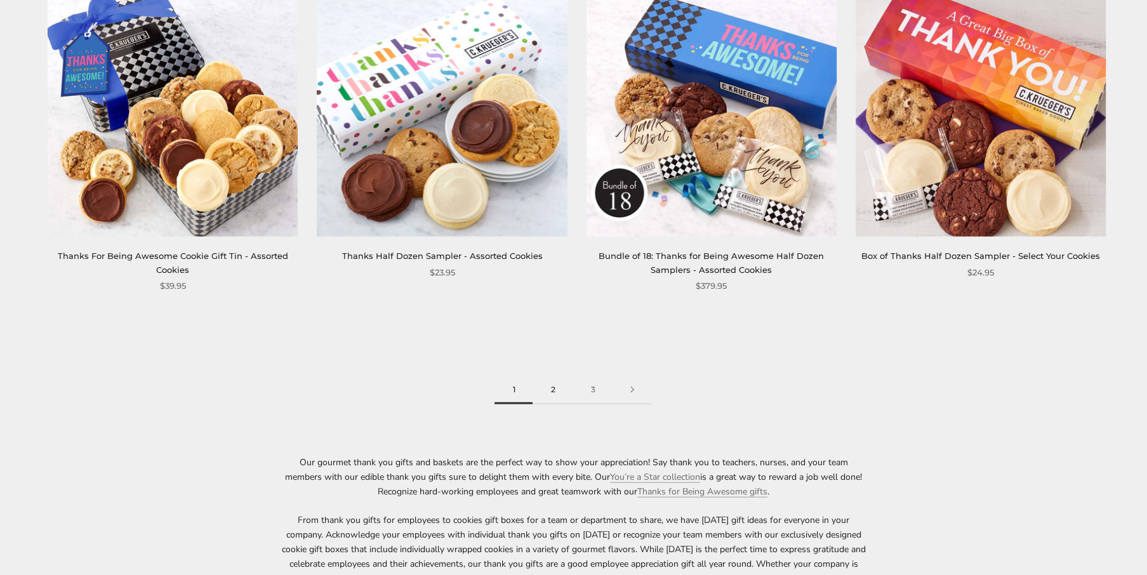
click at [556, 389] on link "2" at bounding box center [553, 390] width 40 height 29
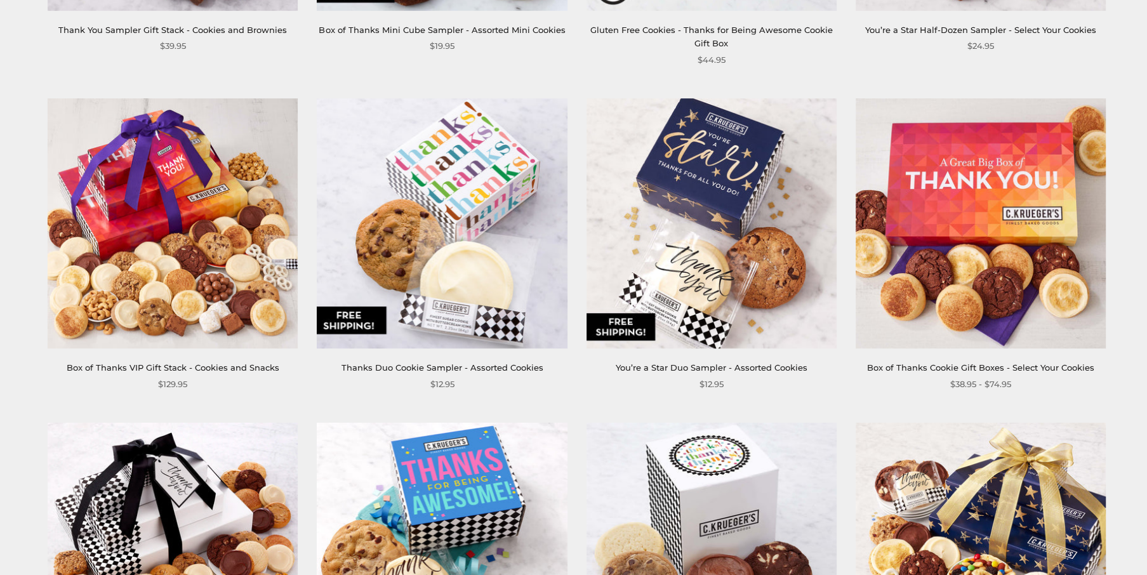
scroll to position [508, 0]
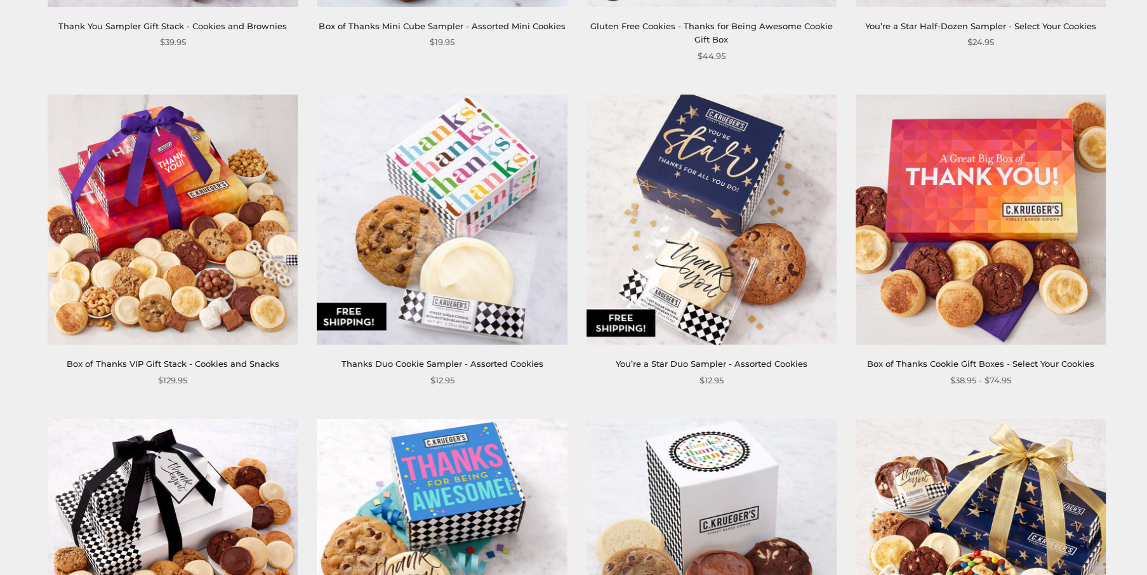
click at [995, 256] on img at bounding box center [981, 220] width 250 height 250
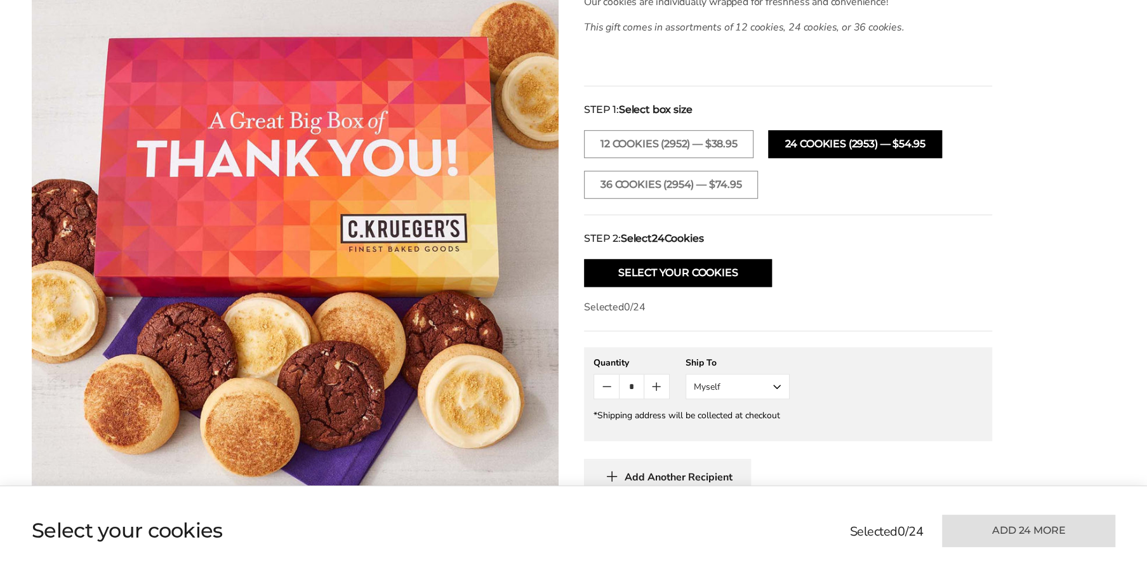
scroll to position [444, 0]
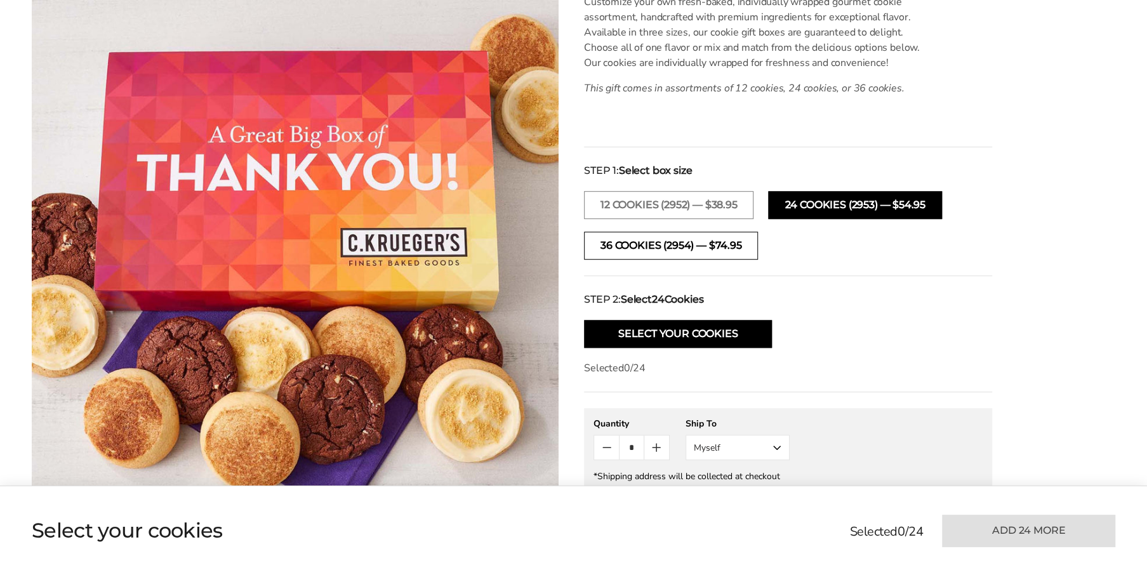
click at [666, 244] on button "36 COOKIES (2954) — $74.95" at bounding box center [671, 246] width 174 height 28
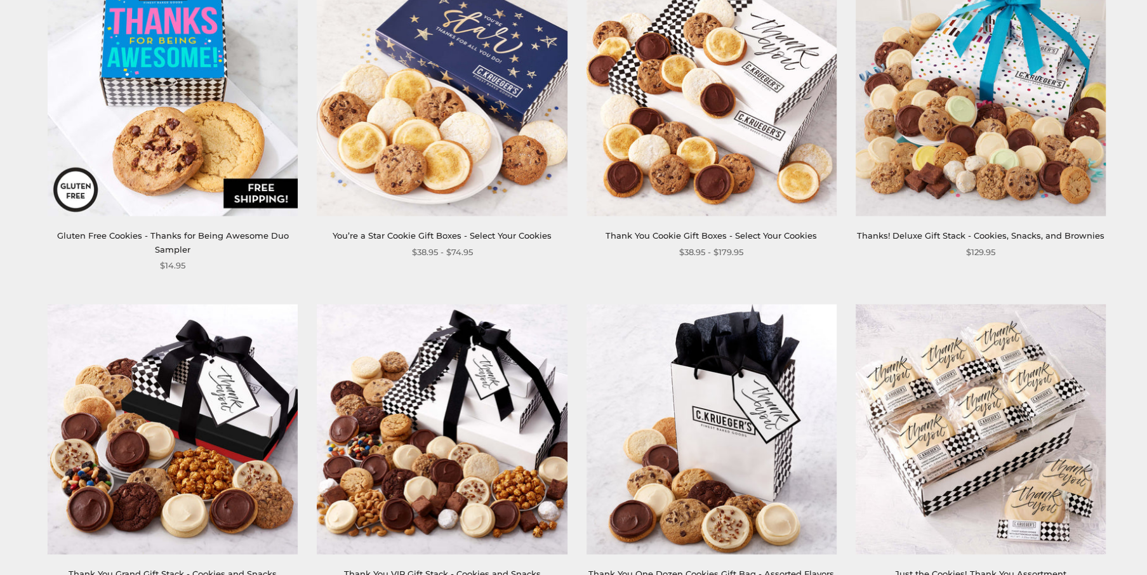
scroll to position [1587, 0]
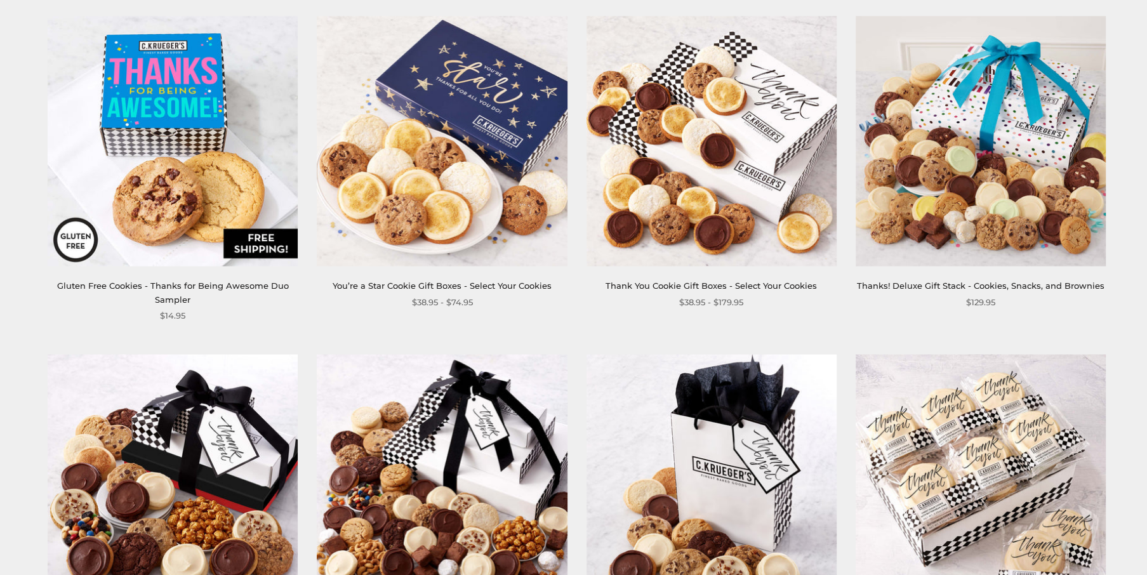
click at [683, 237] on img at bounding box center [711, 141] width 250 height 250
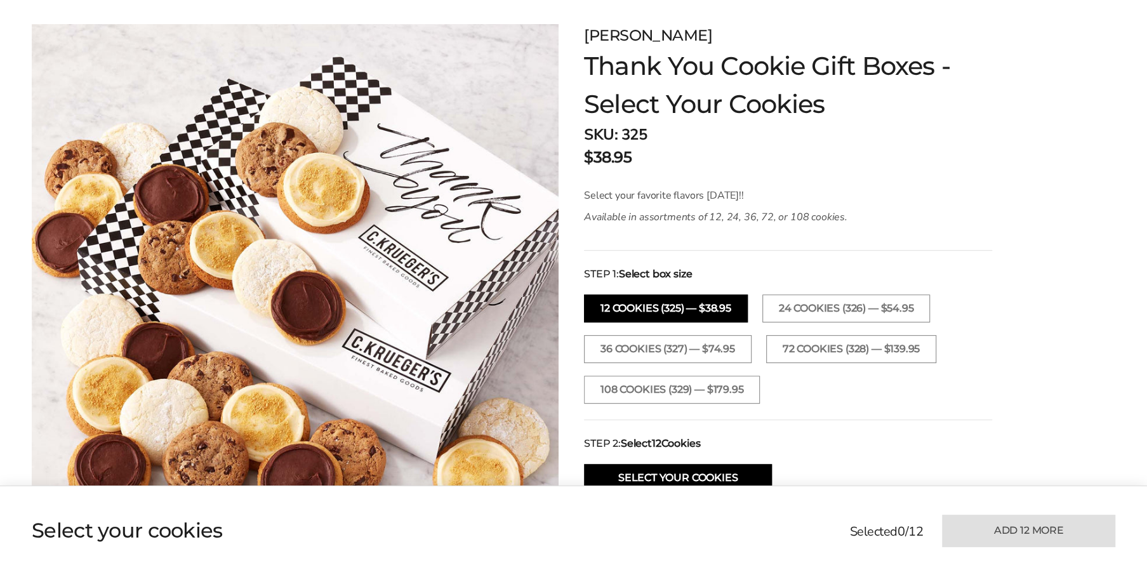
scroll to position [190, 0]
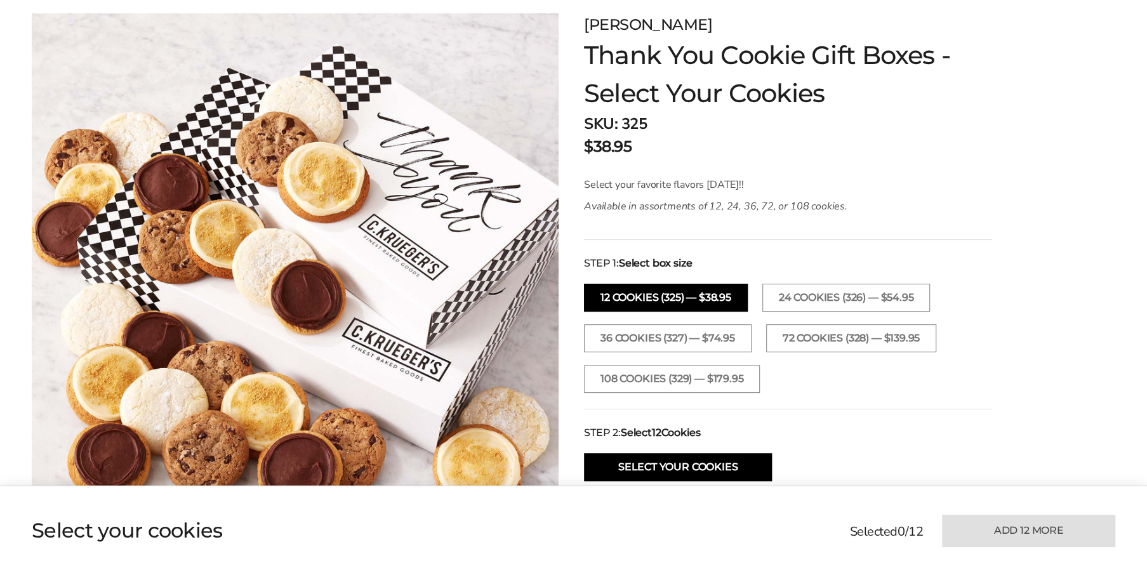
click at [658, 301] on button "12 Cookies (325) — $38.95" at bounding box center [666, 298] width 164 height 28
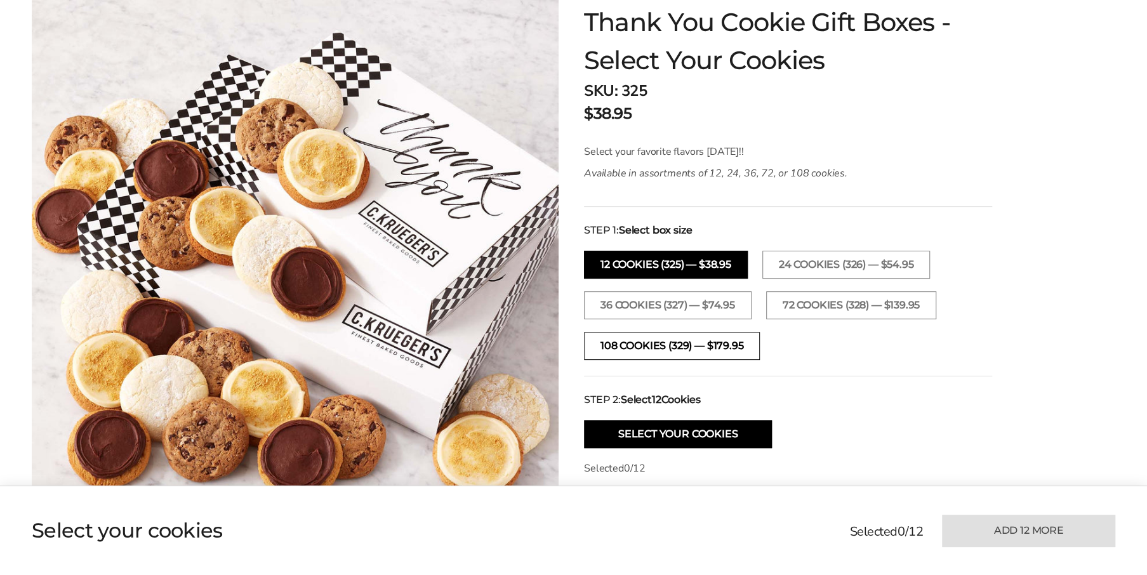
scroll to position [381, 0]
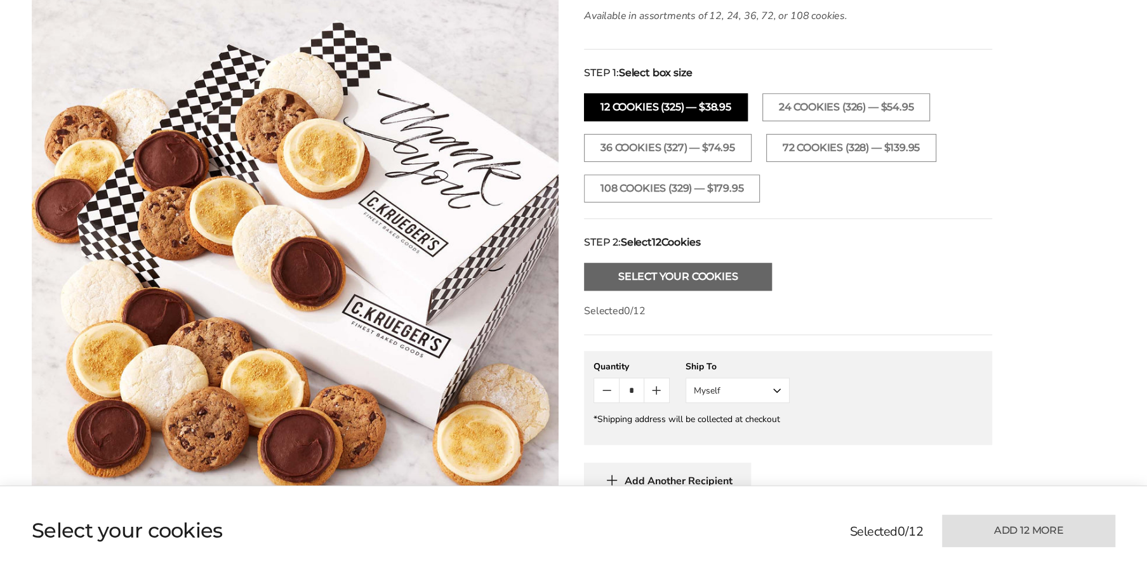
click at [640, 281] on button "Select Your Cookies" at bounding box center [678, 277] width 188 height 28
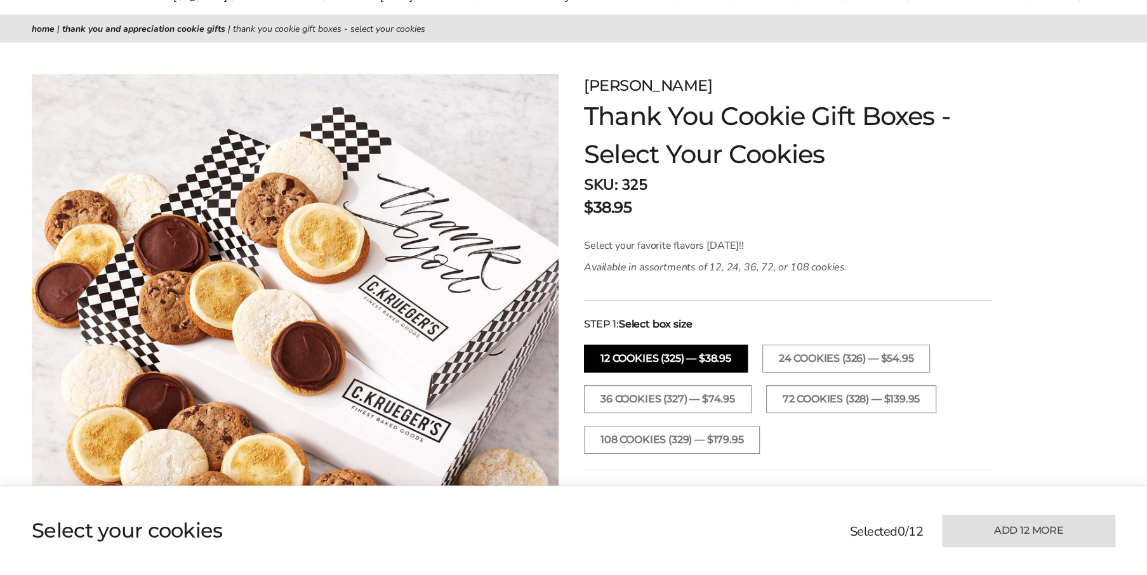
scroll to position [0, 0]
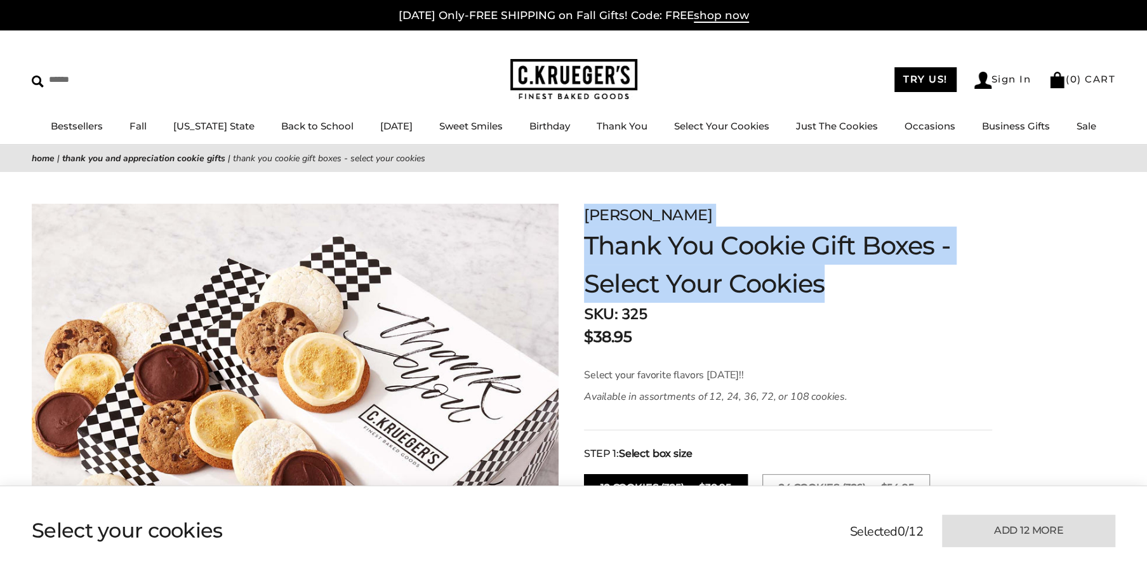
drag, startPoint x: 856, startPoint y: 281, endPoint x: 583, endPoint y: 215, distance: 280.0
click at [583, 215] on div "**********" at bounding box center [776, 551] width 434 height 694
drag, startPoint x: 583, startPoint y: 215, endPoint x: 652, endPoint y: 241, distance: 73.7
copy div "[PERSON_NAME] Thank You Cookie Gift Boxes - Select Your Cookies"
